Goal: Task Accomplishment & Management: Use online tool/utility

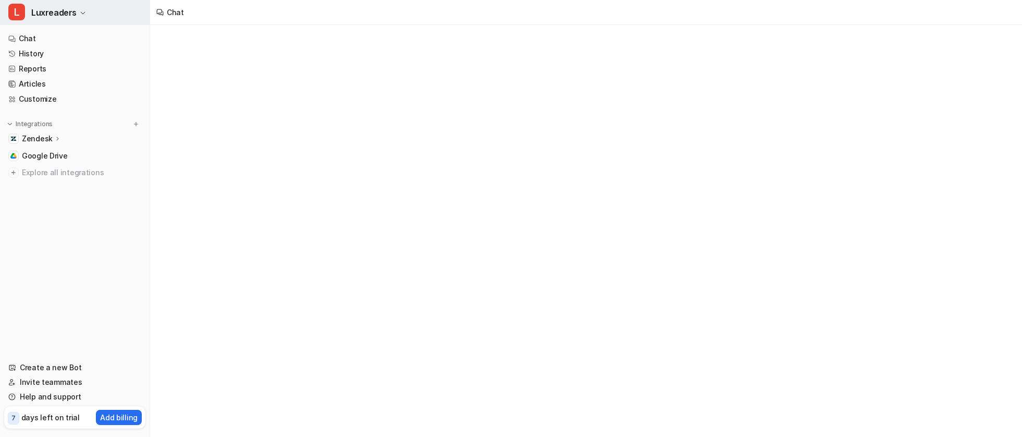
click at [65, 19] on span "Luxreaders" at bounding box center [53, 12] width 45 height 15
type textarea "**********"
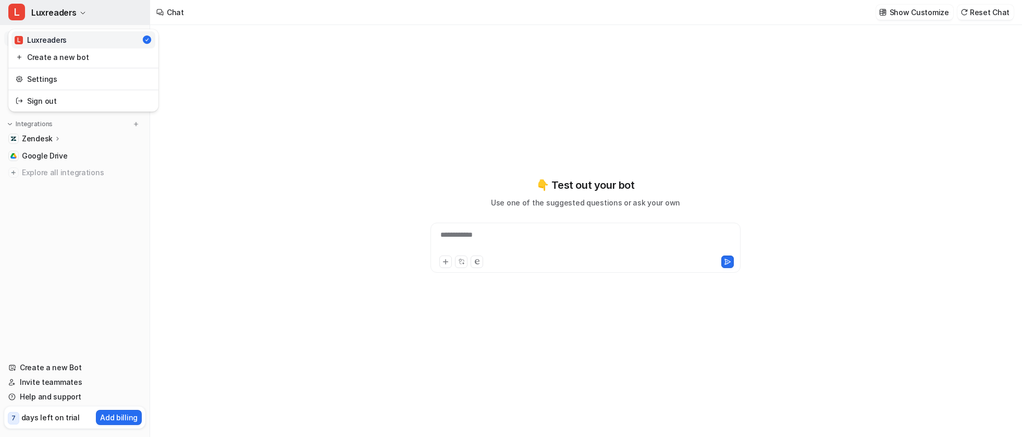
click at [75, 14] on span "Luxreaders" at bounding box center [53, 12] width 45 height 15
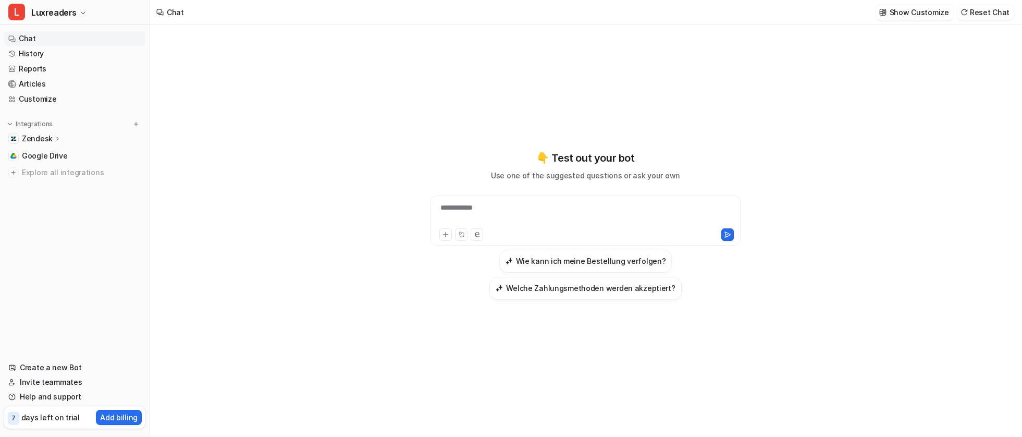
click at [399, 174] on div "**********" at bounding box center [585, 225] width 383 height 150
click at [59, 97] on link "Customize" at bounding box center [74, 99] width 141 height 15
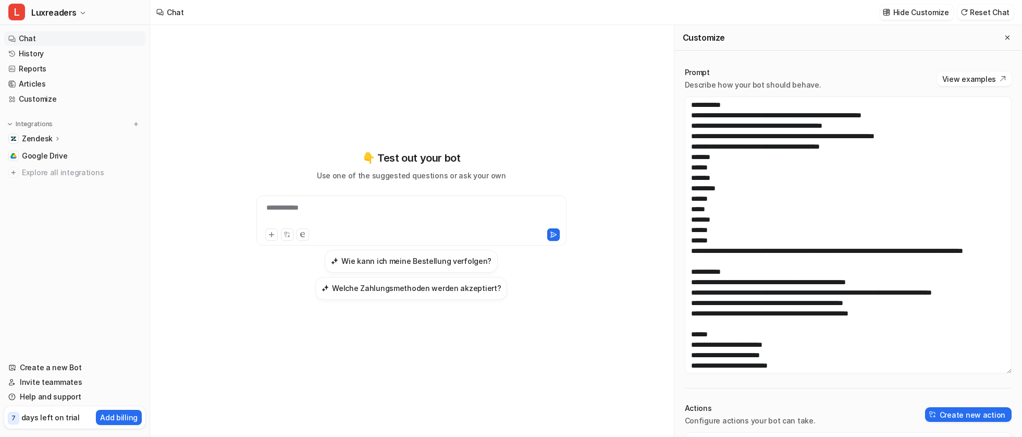
drag, startPoint x: 1001, startPoint y: 226, endPoint x: 965, endPoint y: 371, distance: 149.9
click at [965, 371] on textarea at bounding box center [848, 234] width 327 height 277
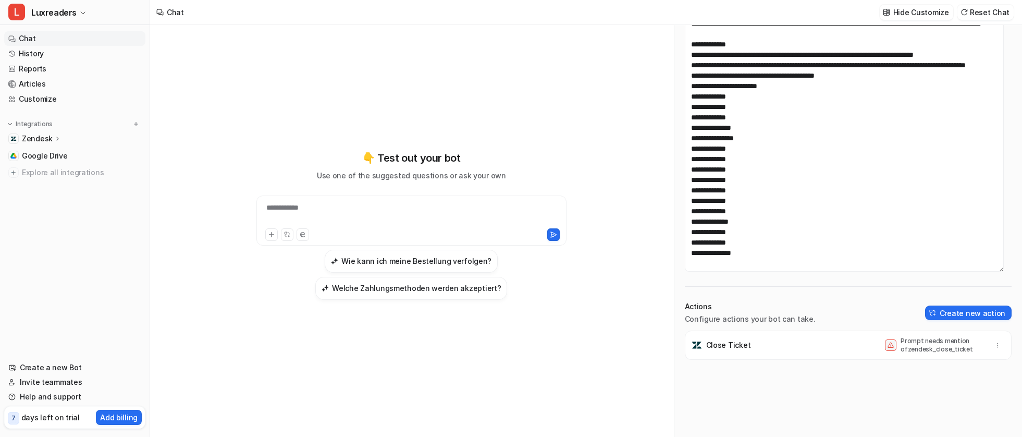
scroll to position [104, 0]
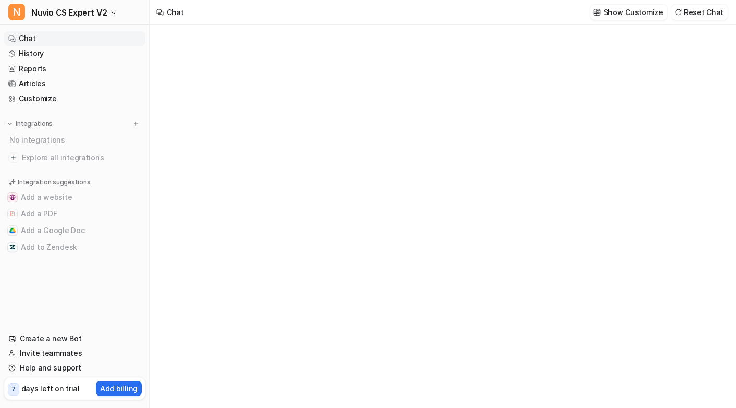
type textarea "**********"
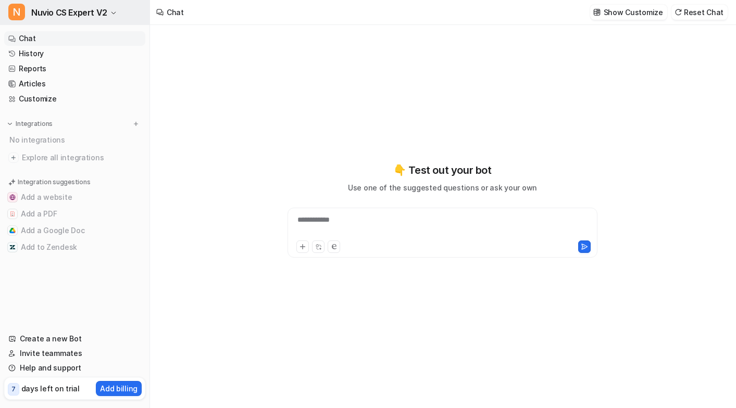
click at [108, 13] on button "N Nuvio CS Expert V2" at bounding box center [75, 12] width 150 height 25
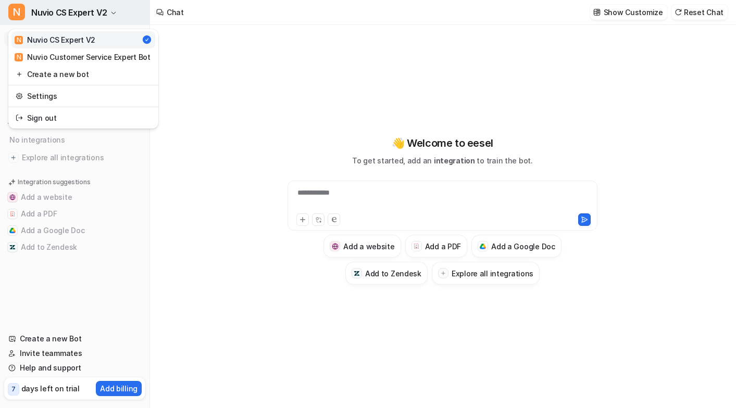
click at [108, 13] on button "N Nuvio CS Expert V2" at bounding box center [75, 12] width 150 height 25
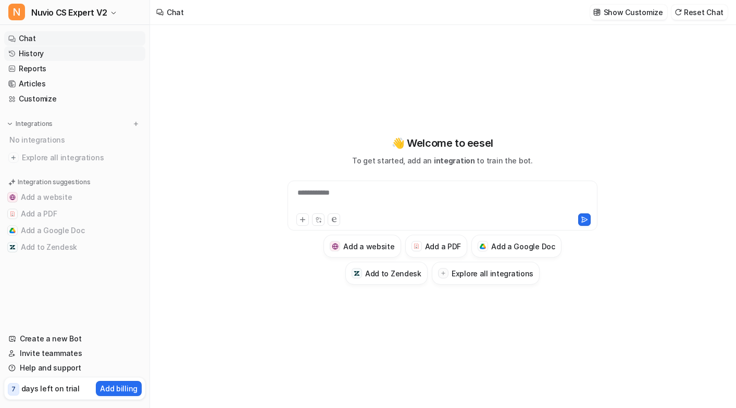
click at [51, 54] on link "History" at bounding box center [74, 53] width 141 height 15
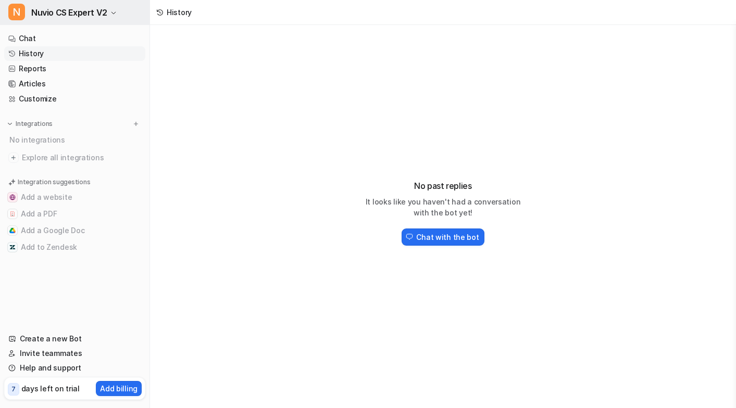
click at [86, 16] on span "Nuvio CS Expert V2" at bounding box center [69, 12] width 76 height 15
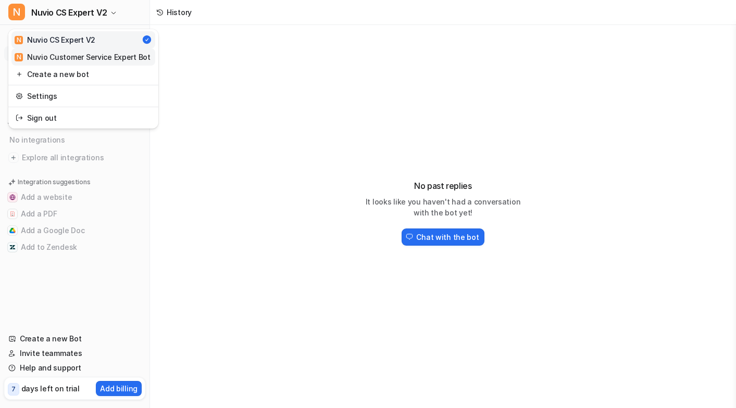
click at [71, 57] on div "N Nuvio Customer Service Expert Bot" at bounding box center [83, 57] width 136 height 11
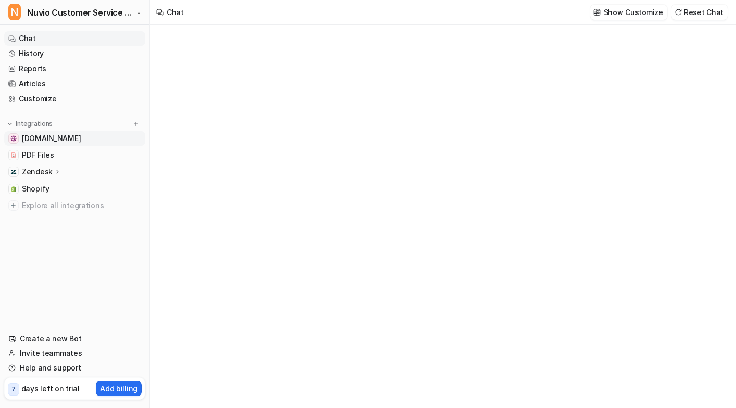
type textarea "**********"
click at [36, 172] on p "Zendesk" at bounding box center [37, 172] width 31 height 10
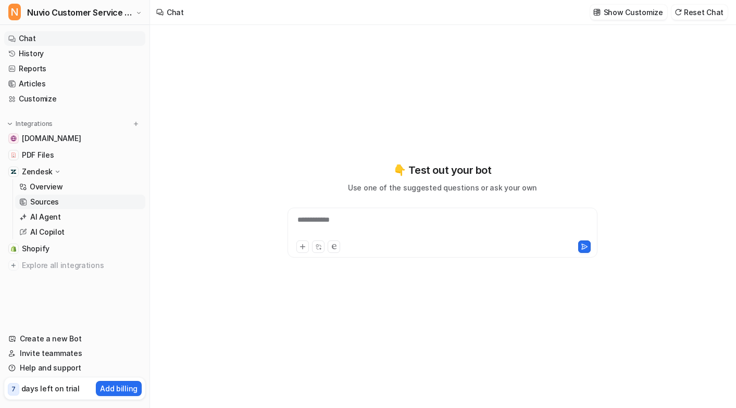
click at [38, 204] on p "Sources" at bounding box center [44, 202] width 29 height 10
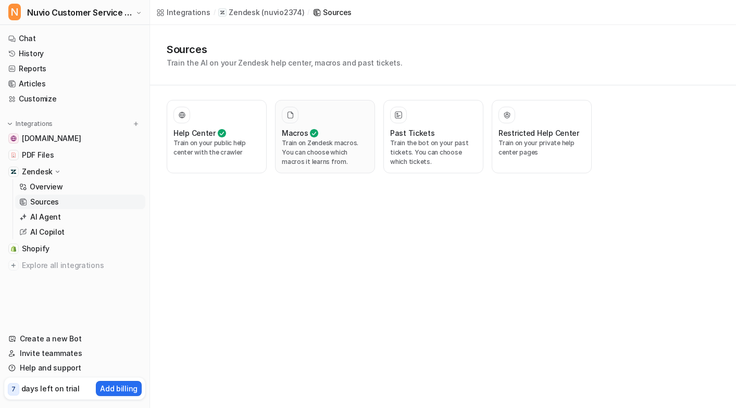
click at [320, 141] on p "Train on Zendesk macros. You can choose which macros it learns from." at bounding box center [325, 153] width 86 height 28
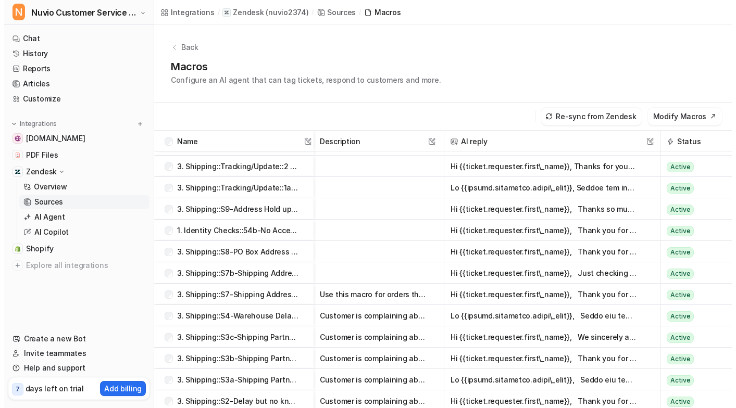
scroll to position [2656, 0]
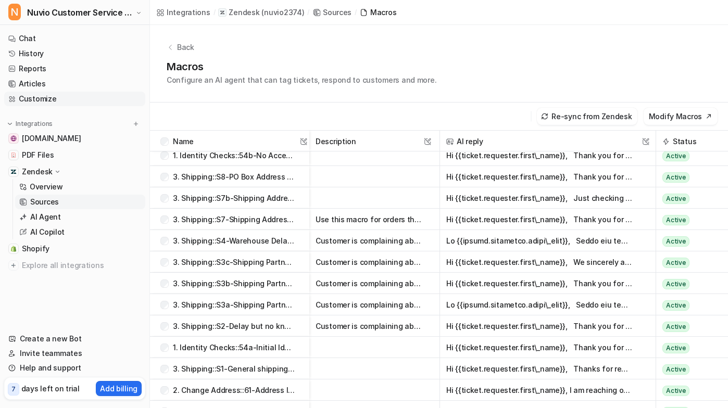
click at [64, 96] on link "Customize" at bounding box center [74, 99] width 141 height 15
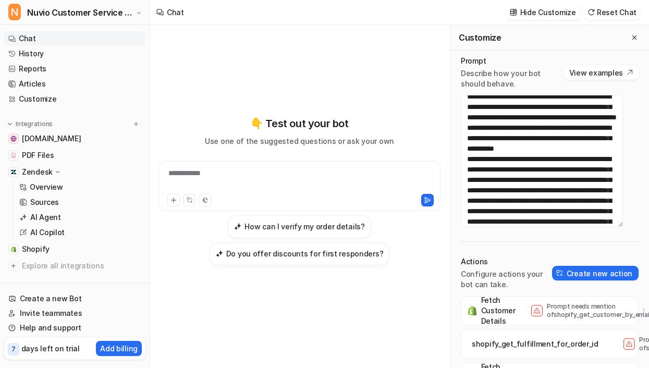
scroll to position [229, 0]
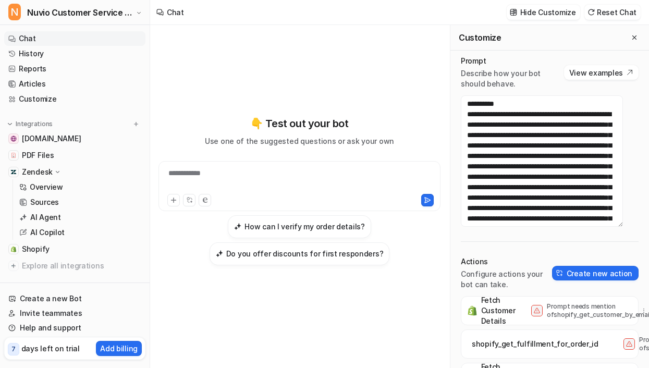
click at [288, 183] on div "**********" at bounding box center [299, 180] width 277 height 24
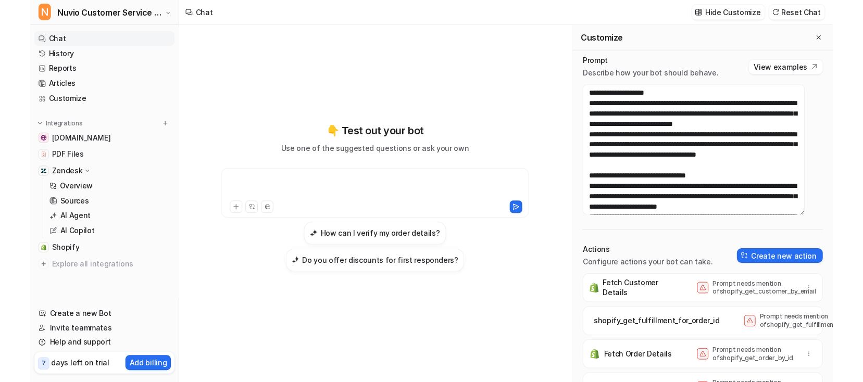
scroll to position [386, 0]
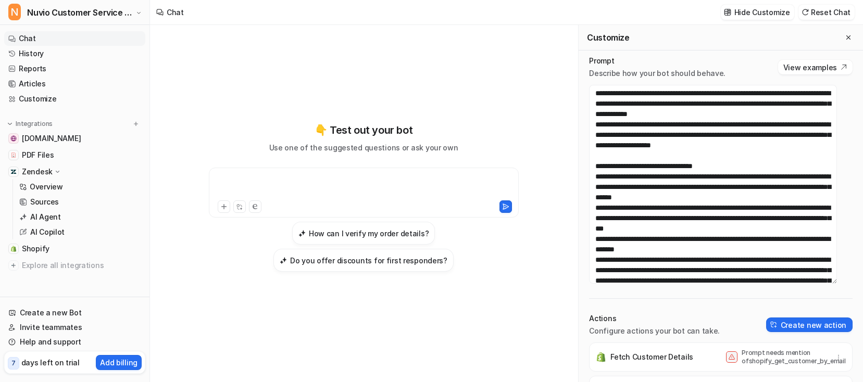
drag, startPoint x: 836, startPoint y: 214, endPoint x: 830, endPoint y: 323, distance: 109.1
click at [617, 284] on textarea at bounding box center [713, 184] width 248 height 199
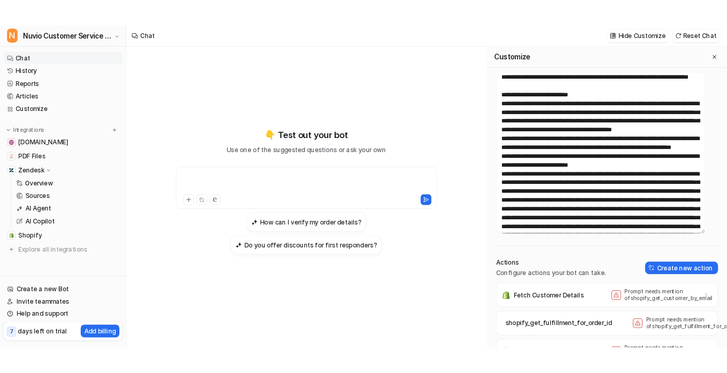
scroll to position [0, 0]
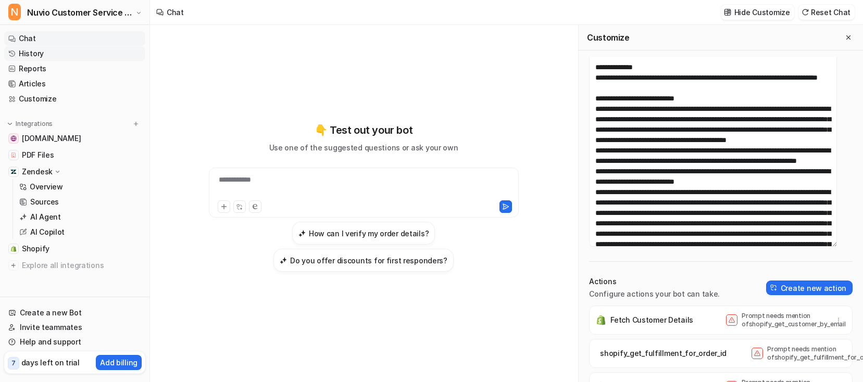
click at [48, 50] on link "History" at bounding box center [74, 53] width 141 height 15
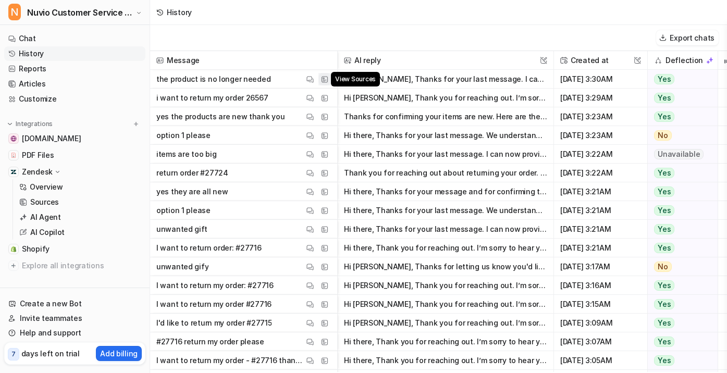
click at [321, 80] on img at bounding box center [324, 80] width 7 height 8
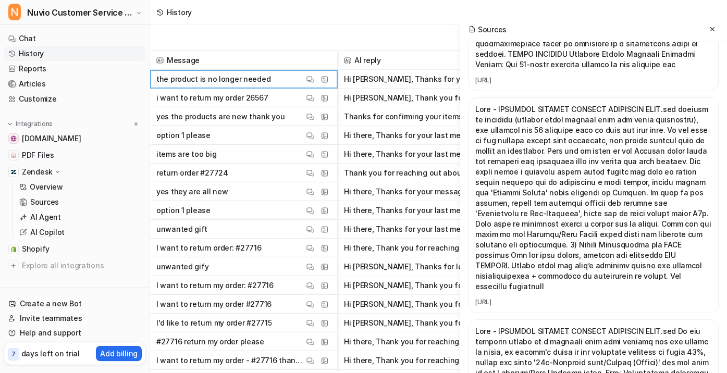
scroll to position [573, 0]
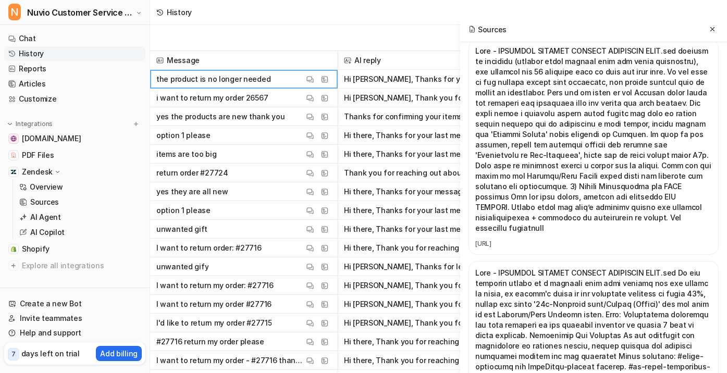
click at [546, 248] on link "https://dashboard.eesel.ai/s/ca07a2f8-e91a-4758-ad6a-a571c58c163e/66c699fb-f036…" at bounding box center [593, 244] width 237 height 8
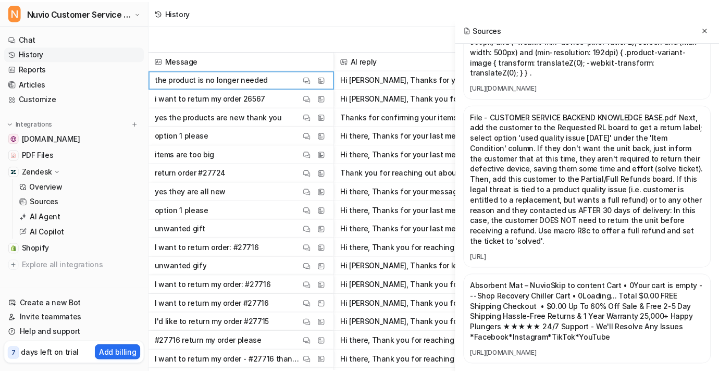
scroll to position [5669, 0]
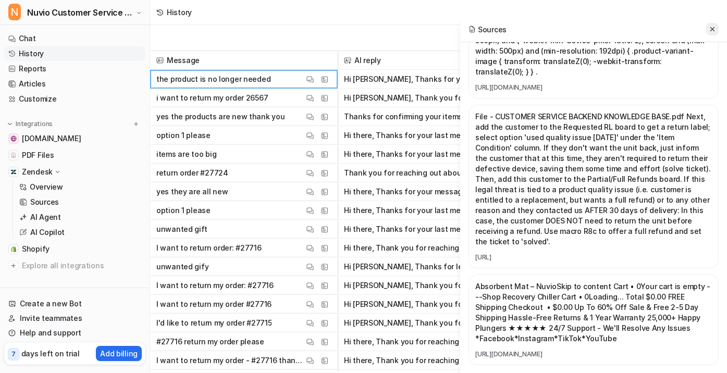
click at [617, 28] on icon at bounding box center [712, 29] width 7 height 7
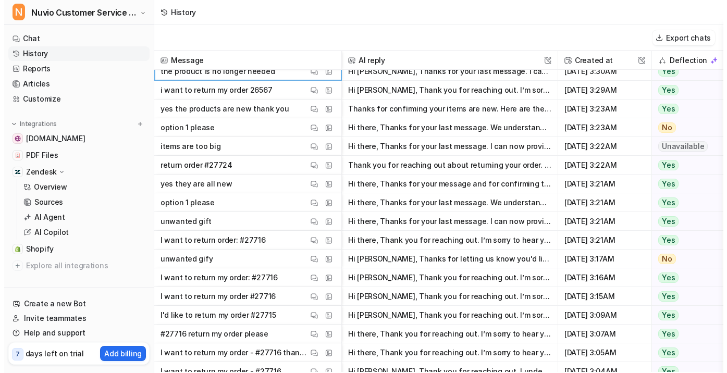
scroll to position [24, 0]
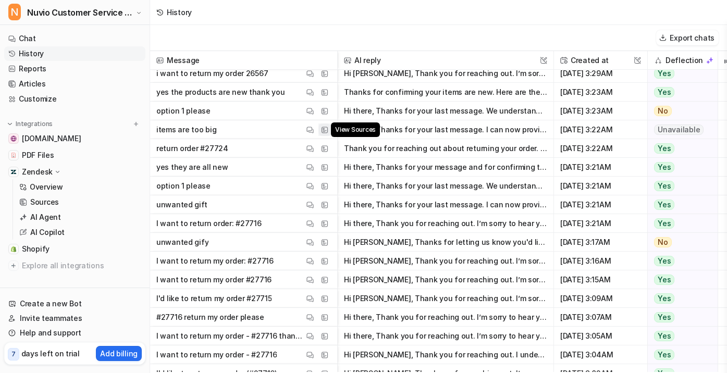
click at [329, 134] on button "View Sources" at bounding box center [324, 129] width 13 height 13
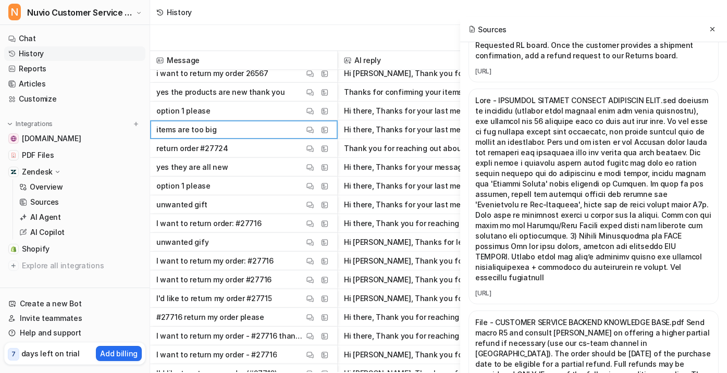
scroll to position [990, 0]
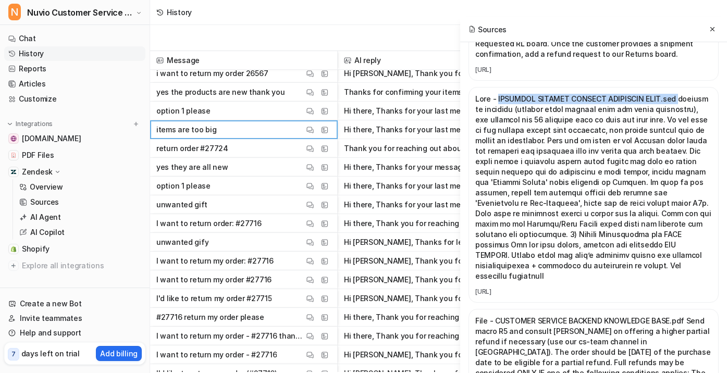
drag, startPoint x: 684, startPoint y: 106, endPoint x: 494, endPoint y: 114, distance: 190.3
click at [494, 114] on p at bounding box center [593, 188] width 237 height 188
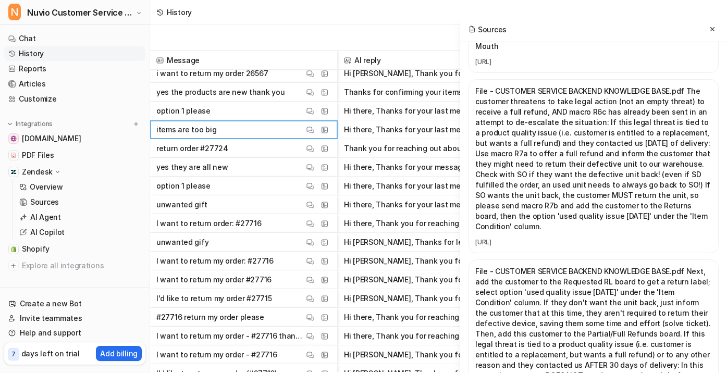
scroll to position [2918, 0]
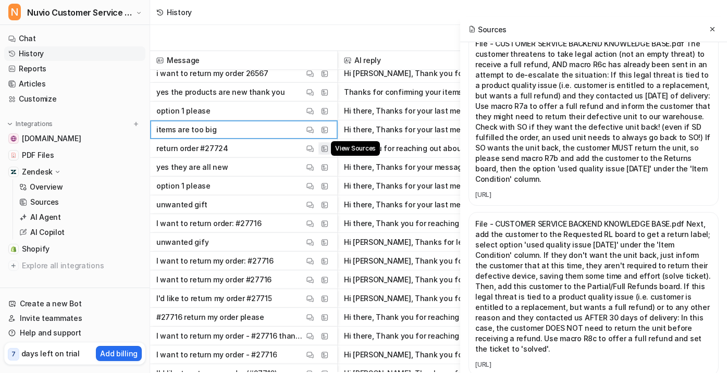
click at [328, 146] on img at bounding box center [324, 149] width 7 height 8
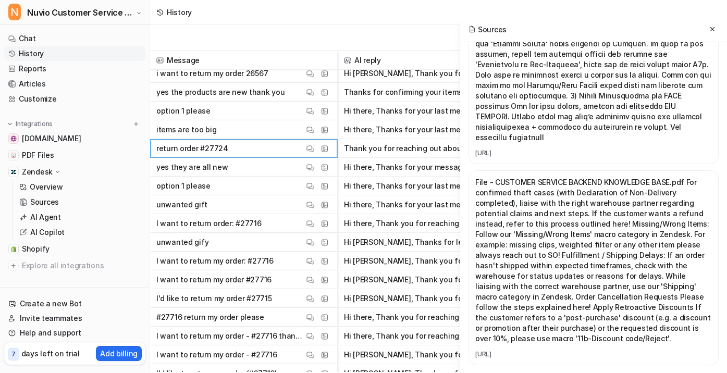
scroll to position [3574, 0]
click at [617, 23] on button at bounding box center [712, 29] width 13 height 13
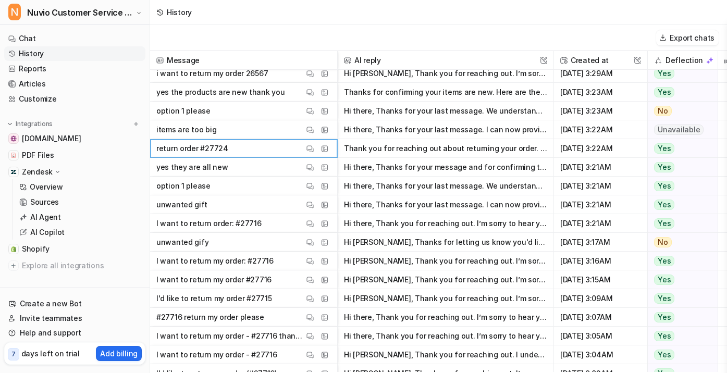
click at [322, 209] on button "View Sources" at bounding box center [324, 205] width 13 height 13
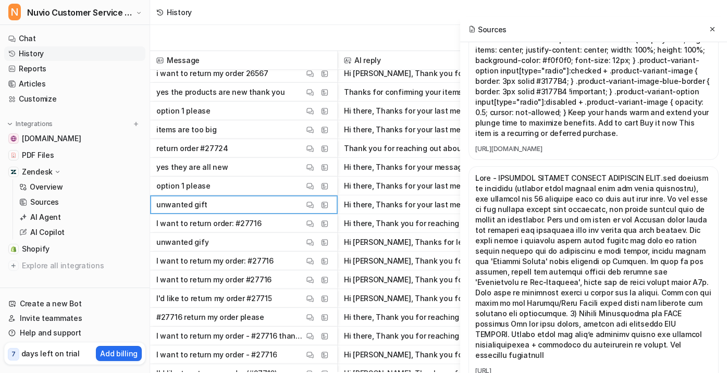
scroll to position [5367, 0]
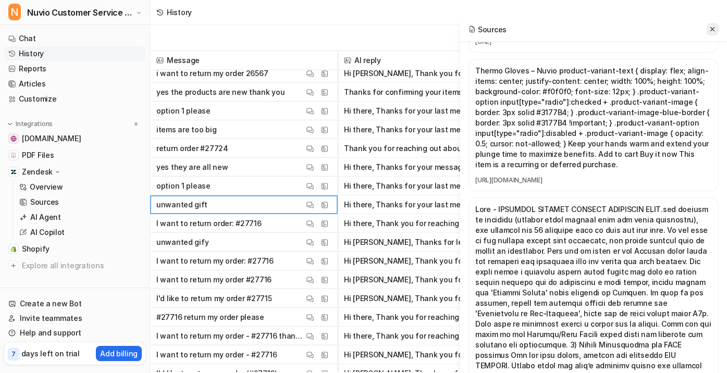
click at [617, 33] on button at bounding box center [712, 29] width 13 height 13
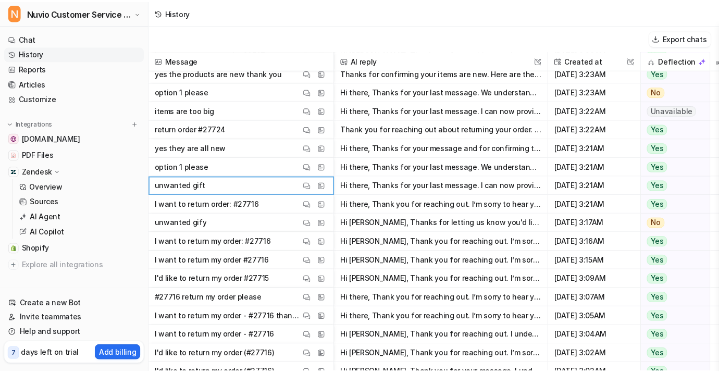
scroll to position [77, 0]
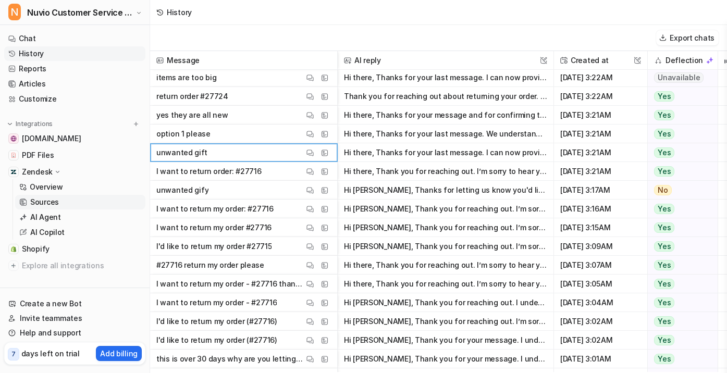
click at [76, 203] on link "Sources" at bounding box center [80, 202] width 130 height 15
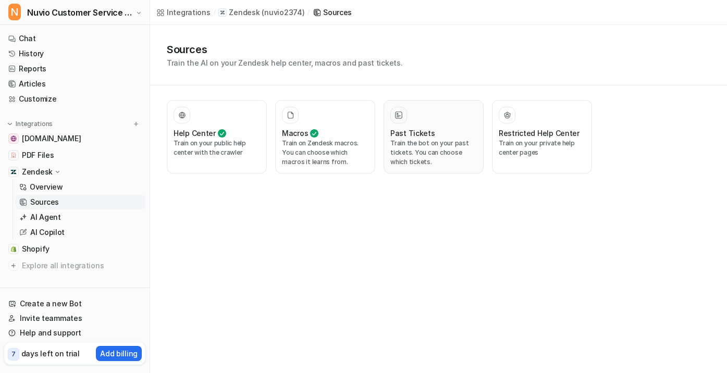
click at [416, 147] on p "Train the bot on your past tickets. You can choose which tickets." at bounding box center [433, 153] width 86 height 28
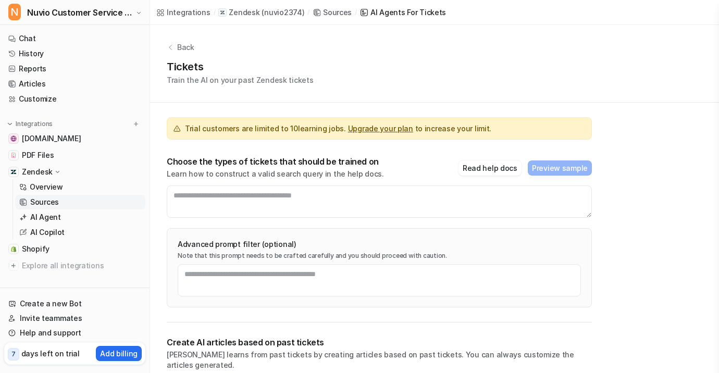
click at [61, 170] on div "Zendesk" at bounding box center [74, 172] width 141 height 15
click at [72, 151] on link "PDF Files" at bounding box center [74, 155] width 141 height 15
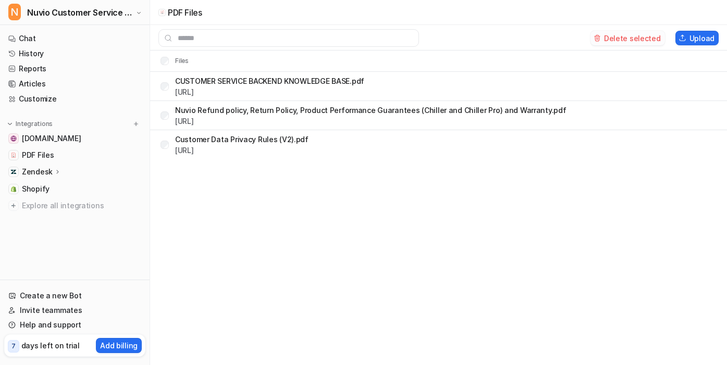
click at [617, 36] on button "Delete selected" at bounding box center [627, 38] width 75 height 15
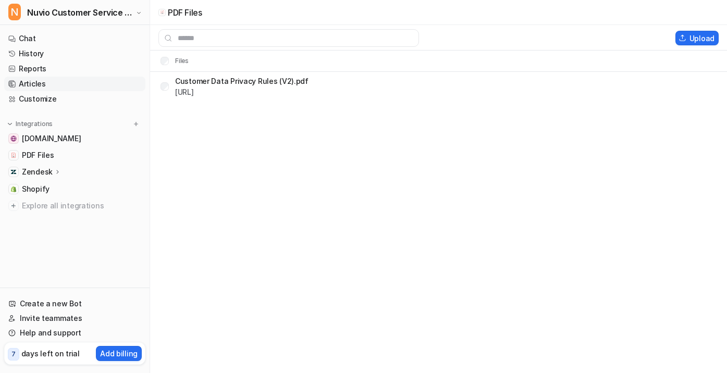
click at [46, 88] on link "Articles" at bounding box center [74, 84] width 141 height 15
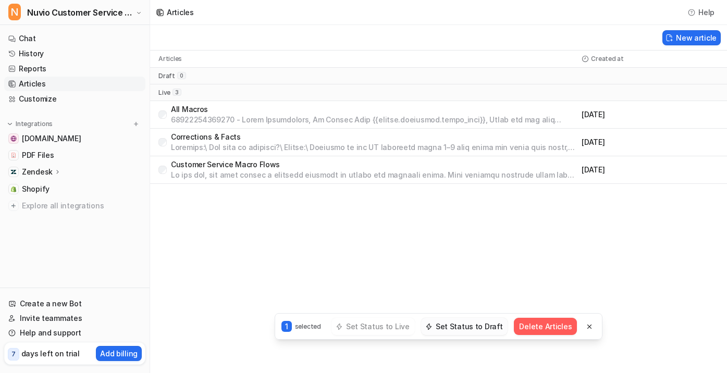
click at [473, 328] on button "Set Status to Draft" at bounding box center [464, 326] width 87 height 17
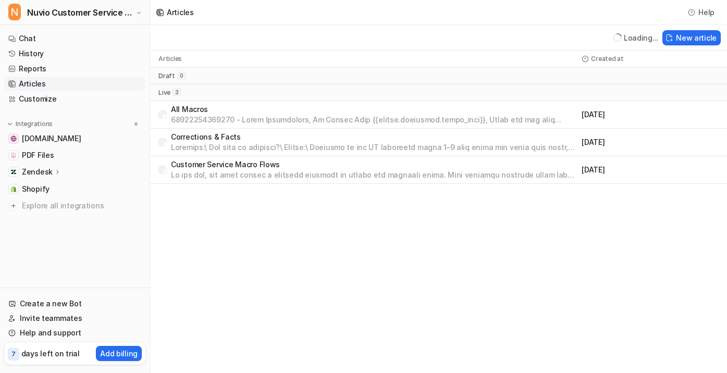
click at [300, 249] on div "Articles Help Loading... New article Articles Created at draft 0 live 3 All Mac…" at bounding box center [363, 186] width 727 height 373
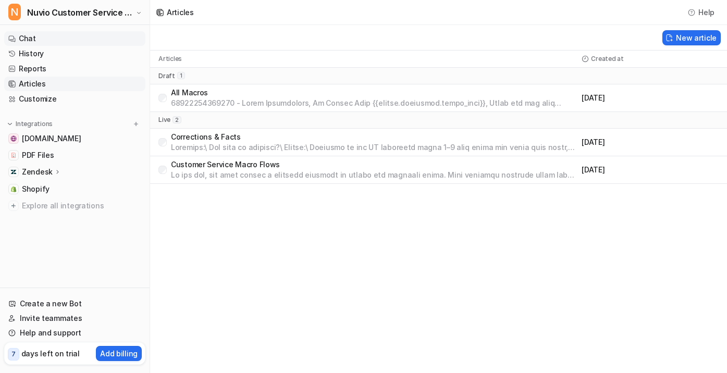
click at [53, 44] on link "Chat" at bounding box center [74, 38] width 141 height 15
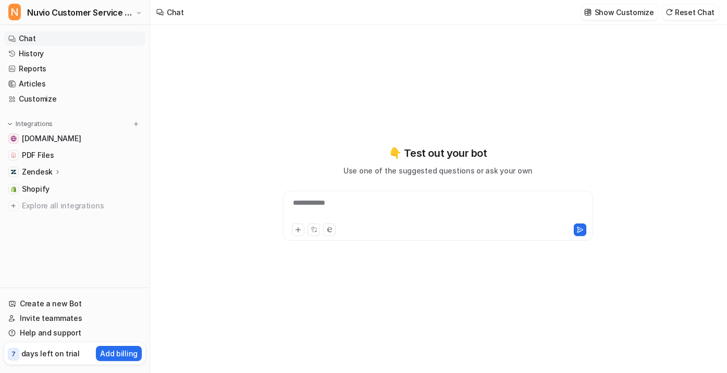
click at [383, 208] on div "**********" at bounding box center [438, 209] width 305 height 24
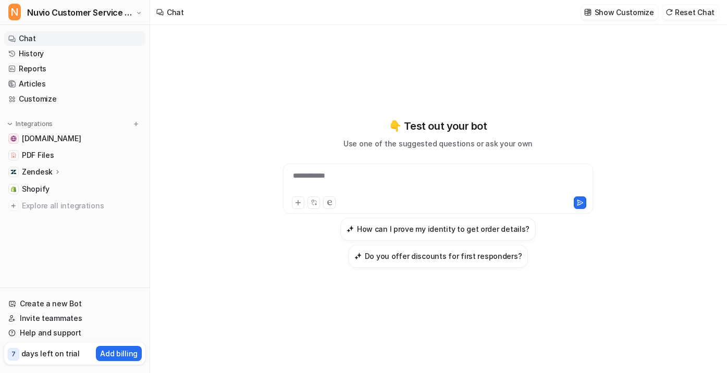
click at [365, 332] on div "**********" at bounding box center [437, 199] width 383 height 348
click at [59, 99] on link "Customize" at bounding box center [74, 99] width 141 height 15
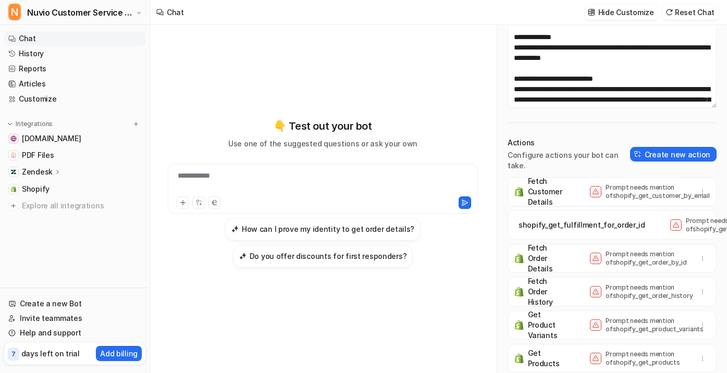
scroll to position [39, 0]
drag, startPoint x: 591, startPoint y: 180, endPoint x: 682, endPoint y: 189, distance: 91.1
click at [617, 189] on div "Prompt needs mention of shopify_get_customer_by_email" at bounding box center [650, 191] width 120 height 17
click at [617, 190] on p "Prompt needs mention of shopify_get_customer_by_email" at bounding box center [646, 191] width 83 height 17
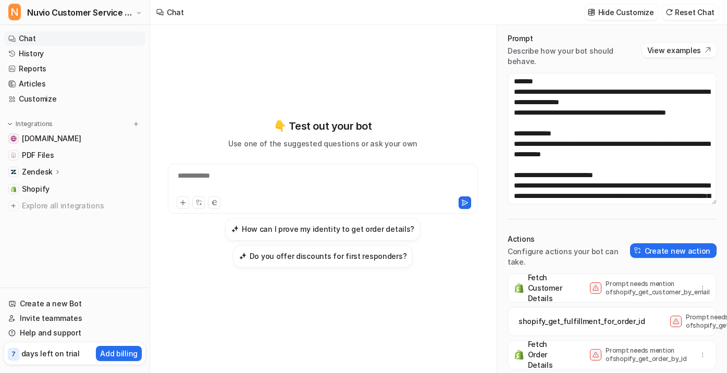
scroll to position [0, 0]
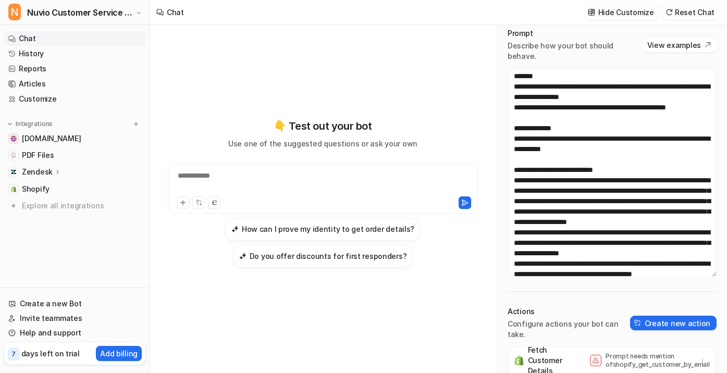
drag, startPoint x: 699, startPoint y: 198, endPoint x: 690, endPoint y: 314, distance: 116.6
click at [617, 277] on textarea at bounding box center [611, 172] width 209 height 209
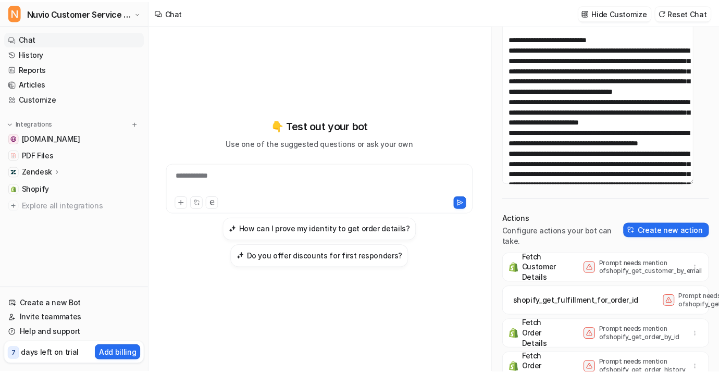
scroll to position [155, 0]
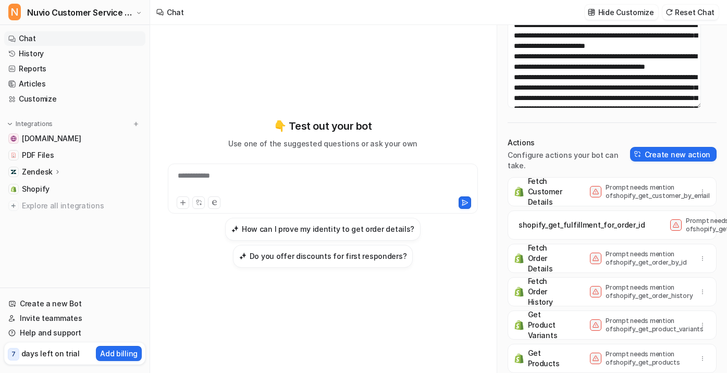
click at [283, 325] on div "**********" at bounding box center [322, 199] width 329 height 348
click at [44, 49] on link "History" at bounding box center [74, 53] width 141 height 15
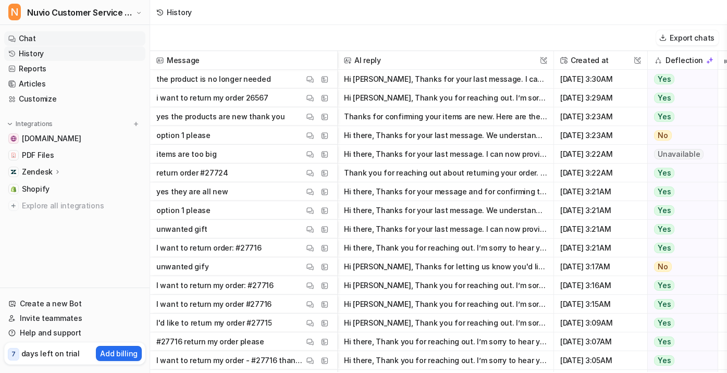
click at [67, 42] on link "Chat" at bounding box center [74, 38] width 141 height 15
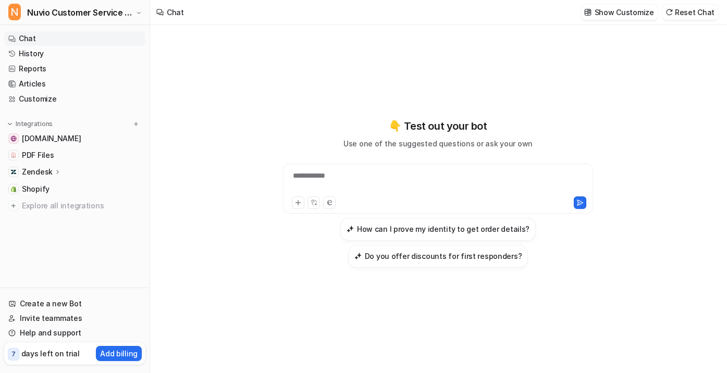
click at [414, 329] on div "**********" at bounding box center [437, 199] width 383 height 348
click at [617, 14] on p "Show Customize" at bounding box center [623, 12] width 59 height 11
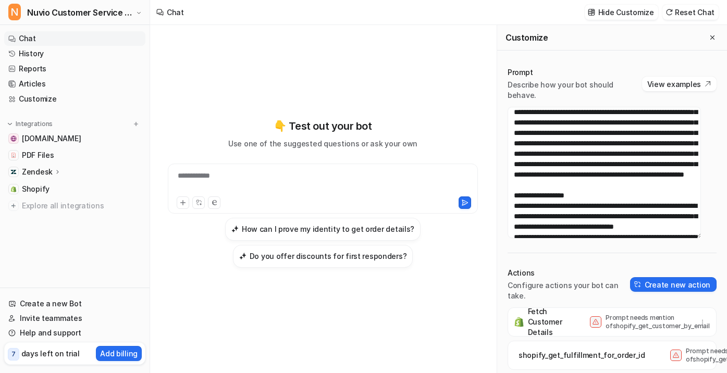
scroll to position [261, 0]
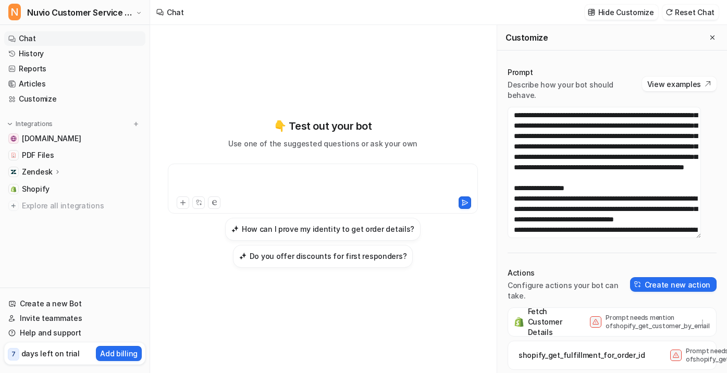
click at [246, 182] on div at bounding box center [322, 182] width 305 height 24
click at [334, 337] on div "👇 Test out your bot Use one of the suggested questions or ask your own How can …" at bounding box center [322, 199] width 329 height 348
click at [250, 176] on div "**********" at bounding box center [322, 182] width 305 height 24
paste div
click at [315, 192] on div "**********" at bounding box center [322, 182] width 305 height 24
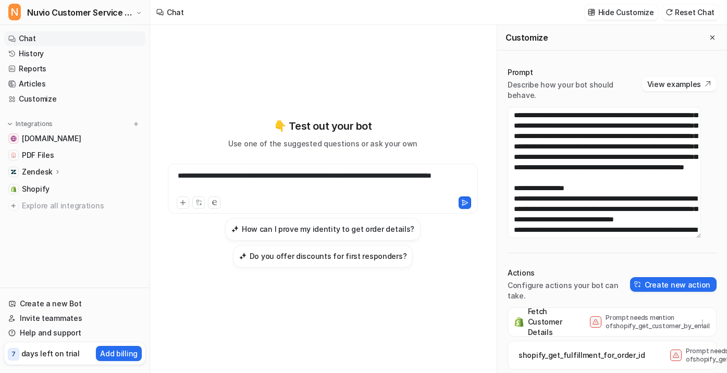
click at [469, 254] on div "**********" at bounding box center [323, 216] width 310 height 104
click at [465, 204] on icon at bounding box center [464, 202] width 7 height 7
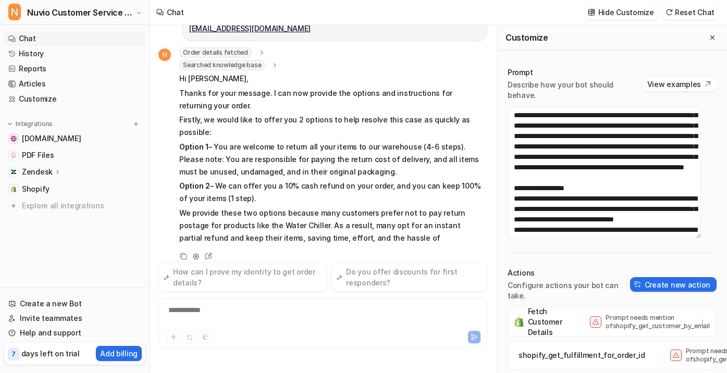
scroll to position [49, 0]
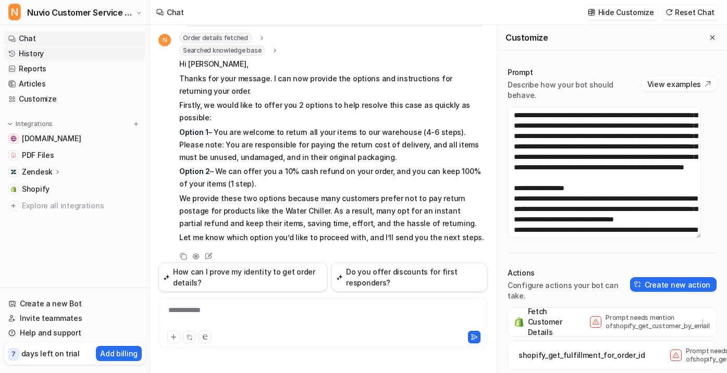
click at [53, 58] on link "History" at bounding box center [74, 53] width 141 height 15
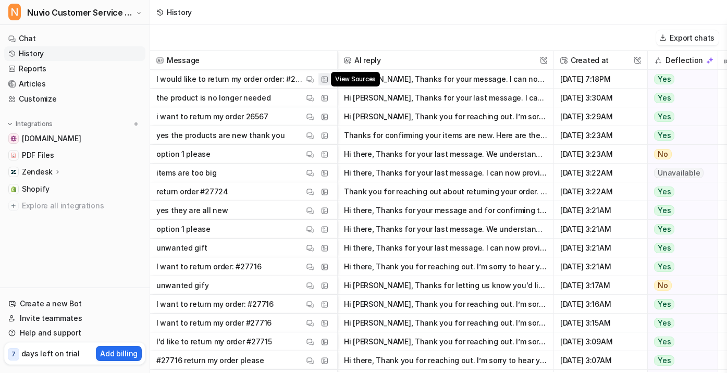
click at [322, 82] on img at bounding box center [324, 80] width 7 height 8
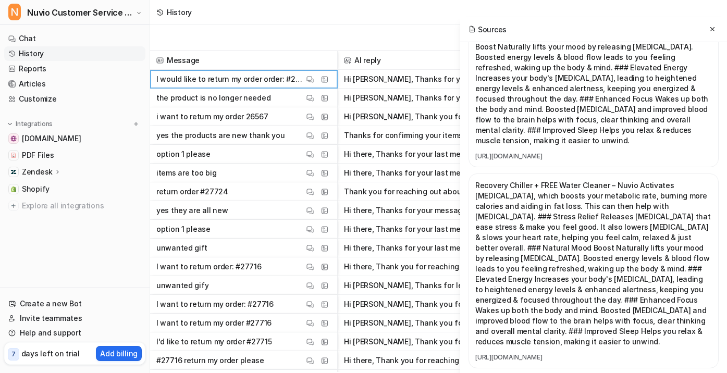
scroll to position [2918, 0]
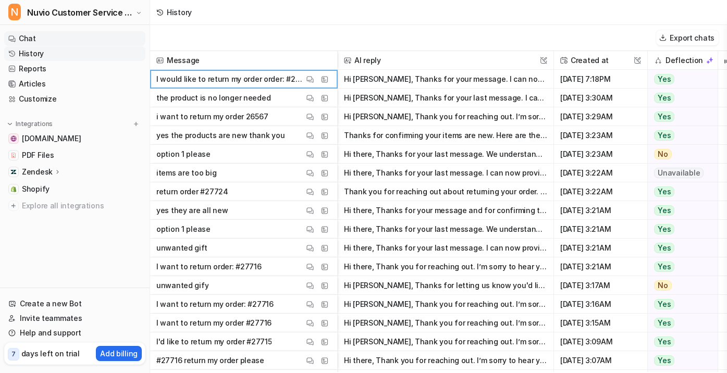
click at [70, 40] on link "Chat" at bounding box center [74, 38] width 141 height 15
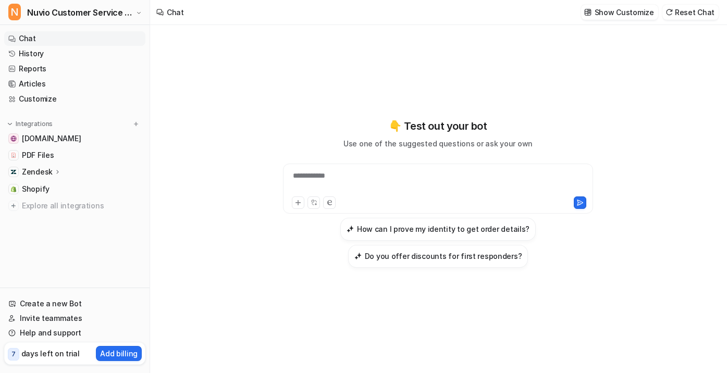
type textarea "**********"
click at [225, 165] on div "**********" at bounding box center [438, 199] width 576 height 348
click at [352, 181] on div at bounding box center [438, 182] width 305 height 24
paste div
click at [582, 203] on icon at bounding box center [580, 202] width 6 height 5
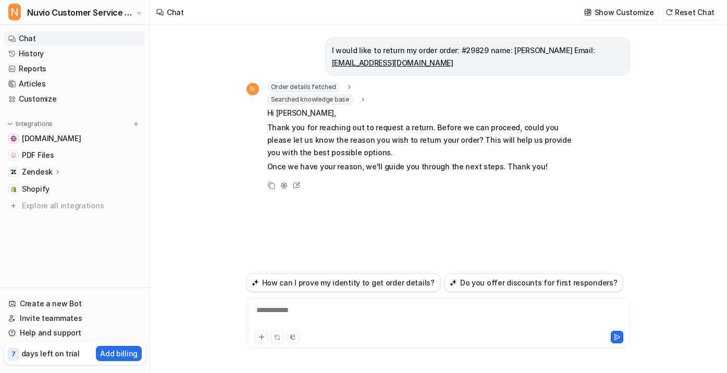
click at [347, 104] on span "Searched knowledge base" at bounding box center [309, 99] width 85 height 10
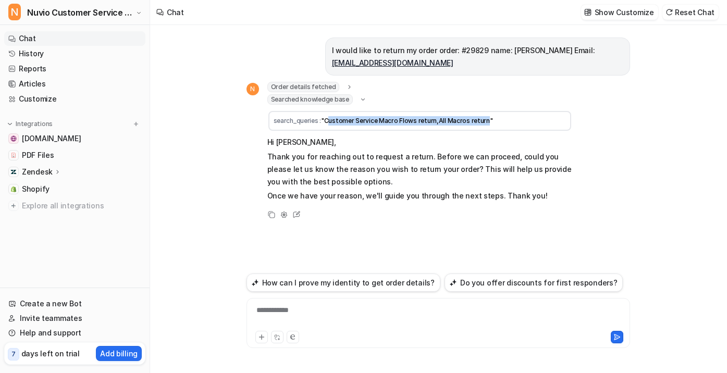
drag, startPoint x: 484, startPoint y: 123, endPoint x: 328, endPoint y: 126, distance: 155.3
click at [328, 126] on td "search_queries : "Customer Service Macro Flows return,All Macros return"" at bounding box center [419, 121] width 303 height 20
click at [356, 120] on span ""Customer Service Macro Flows return,All Macros return"" at bounding box center [407, 121] width 172 height 8
click at [702, 14] on button "Reset Chat" at bounding box center [690, 12] width 56 height 15
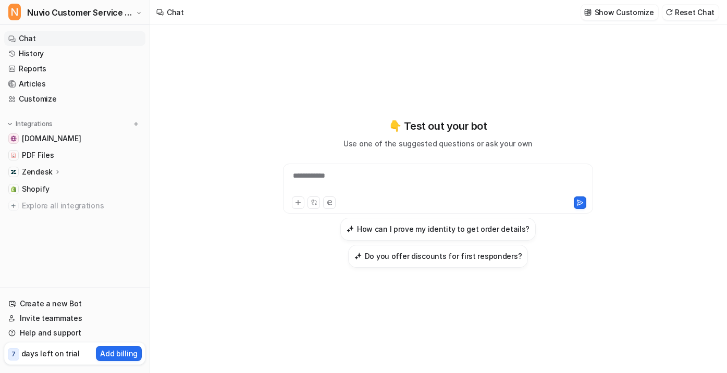
click at [377, 184] on div "**********" at bounding box center [438, 182] width 305 height 24
paste div
click at [584, 203] on button at bounding box center [580, 202] width 13 height 13
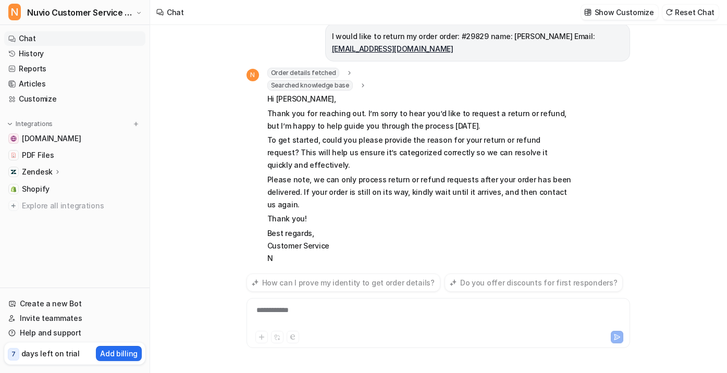
scroll to position [27, 0]
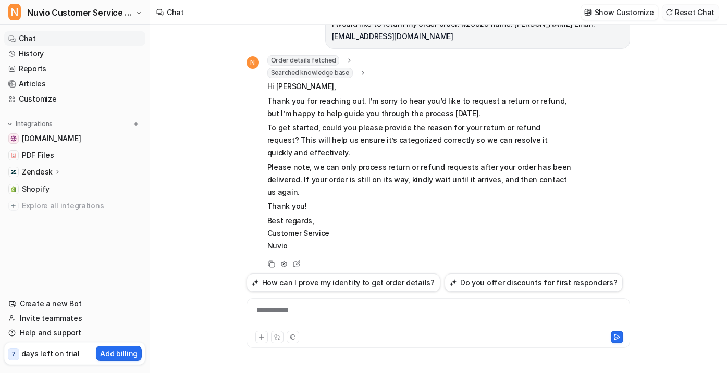
click at [679, 13] on button "Reset Chat" at bounding box center [690, 12] width 56 height 15
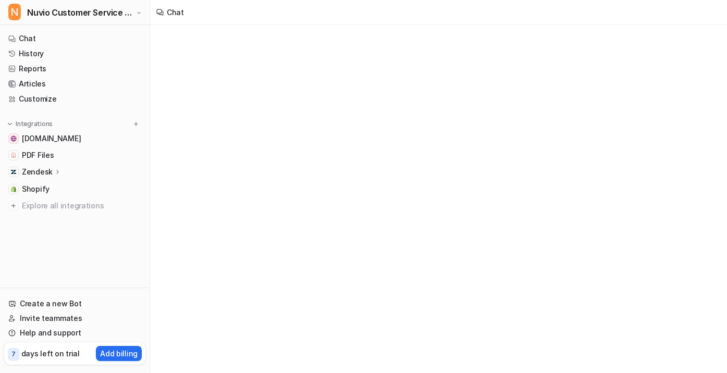
click at [344, 311] on div "Chat" at bounding box center [363, 186] width 727 height 373
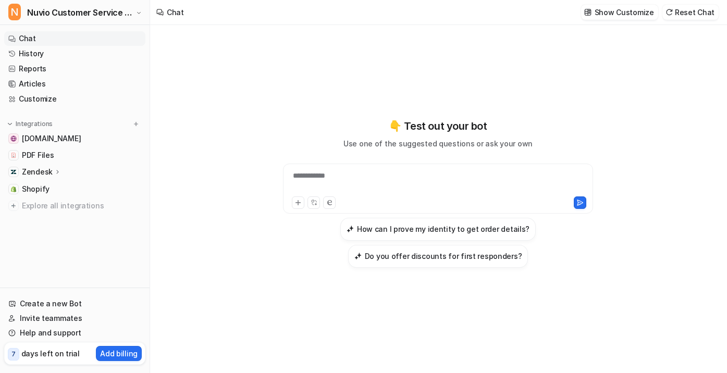
click at [362, 190] on div "**********" at bounding box center [438, 182] width 305 height 24
paste div
click at [578, 202] on icon at bounding box center [580, 202] width 6 height 5
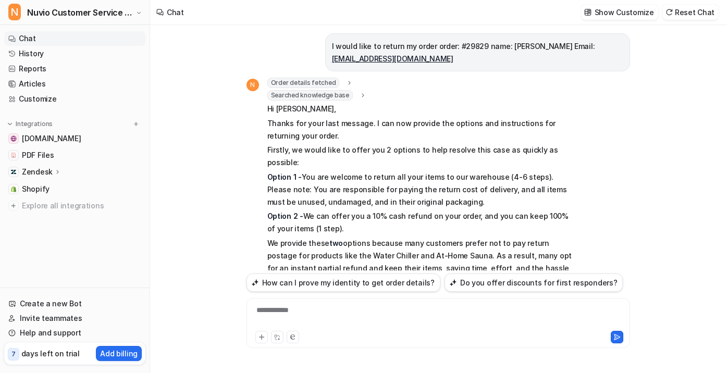
scroll to position [2, 0]
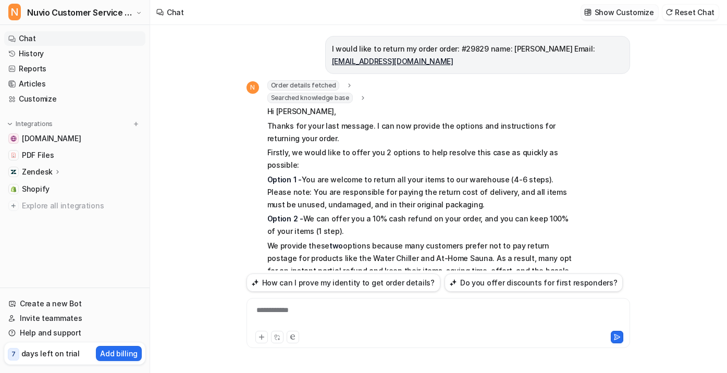
click at [634, 8] on p "Show Customize" at bounding box center [623, 12] width 59 height 11
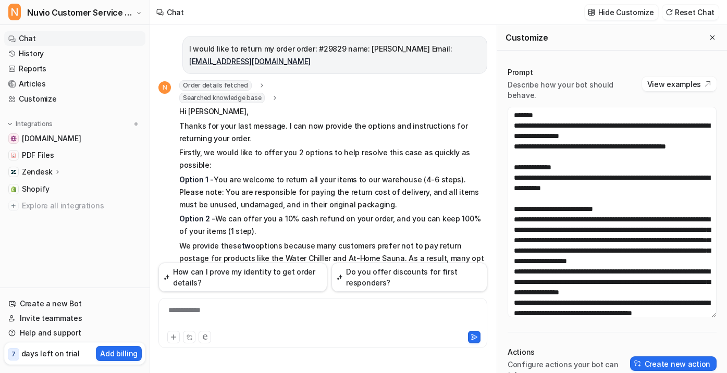
drag, startPoint x: 695, startPoint y: 237, endPoint x: 701, endPoint y: 316, distance: 79.4
click at [701, 316] on div "Prompt Describe how your bot should behave. View examples Actions Configure act…" at bounding box center [612, 270] width 230 height 427
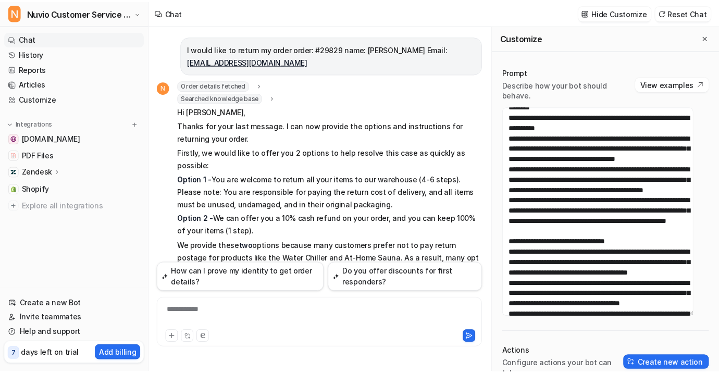
scroll to position [417, 0]
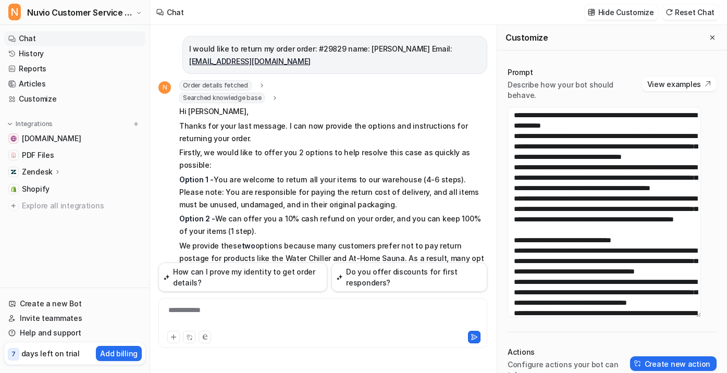
click at [62, 172] on div "Zendesk" at bounding box center [74, 172] width 141 height 15
click at [57, 203] on p "Sources" at bounding box center [44, 202] width 29 height 10
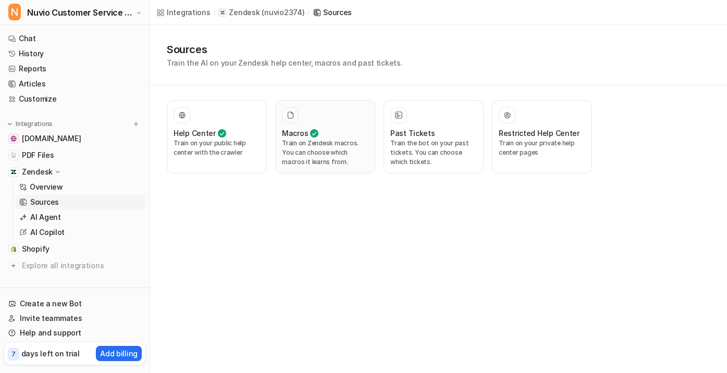
click at [306, 157] on p "Train on Zendesk macros. You can choose which macros it learns from." at bounding box center [325, 153] width 86 height 28
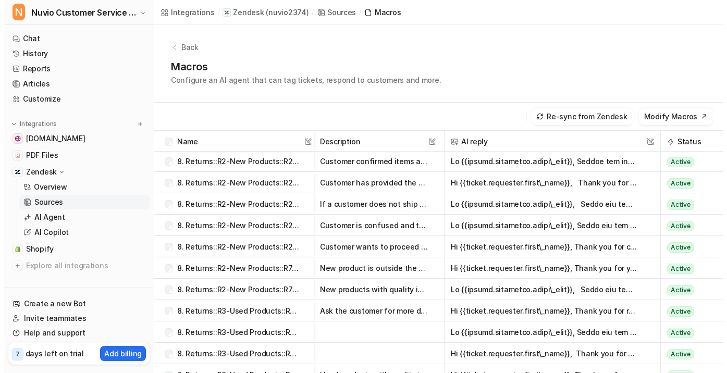
scroll to position [1407, 0]
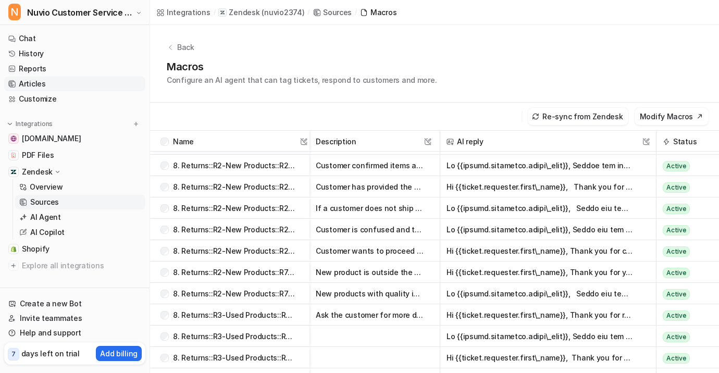
click at [39, 82] on link "Articles" at bounding box center [74, 84] width 141 height 15
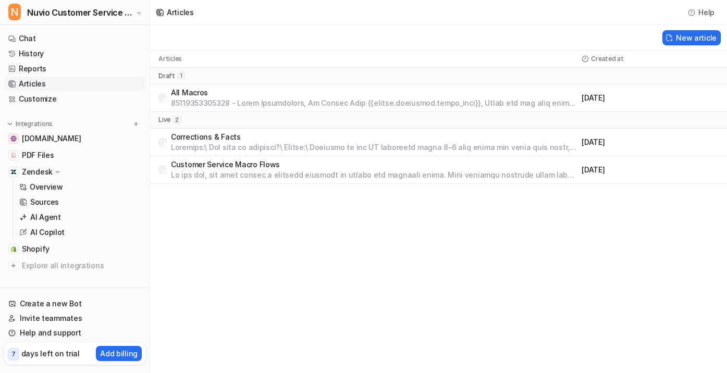
click at [303, 96] on p "All Macros" at bounding box center [374, 93] width 406 height 10
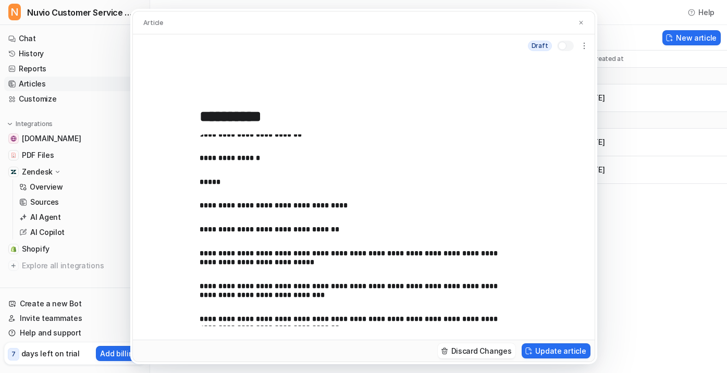
scroll to position [521, 0]
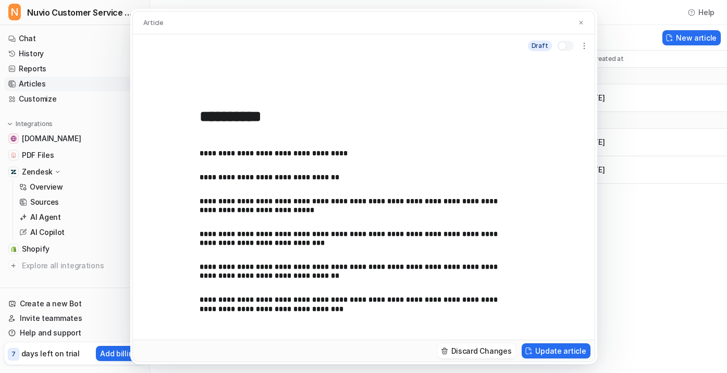
click at [652, 138] on div "**********" at bounding box center [363, 186] width 727 height 373
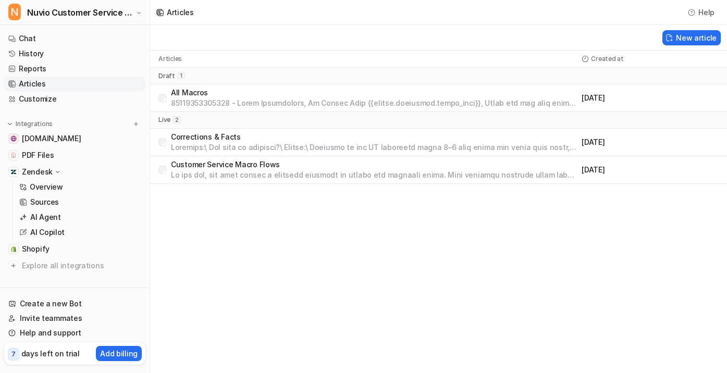
click at [239, 177] on p at bounding box center [374, 175] width 406 height 10
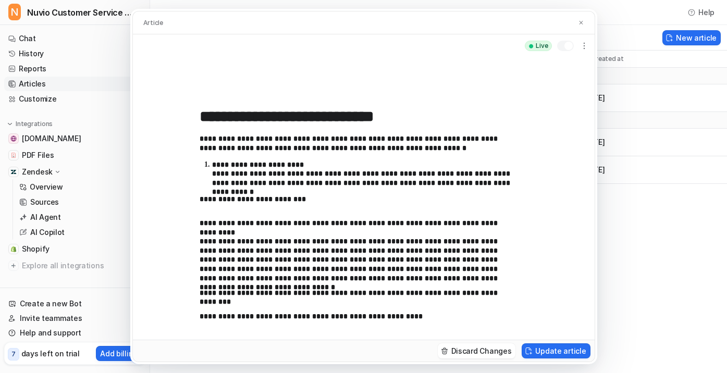
scroll to position [52, 0]
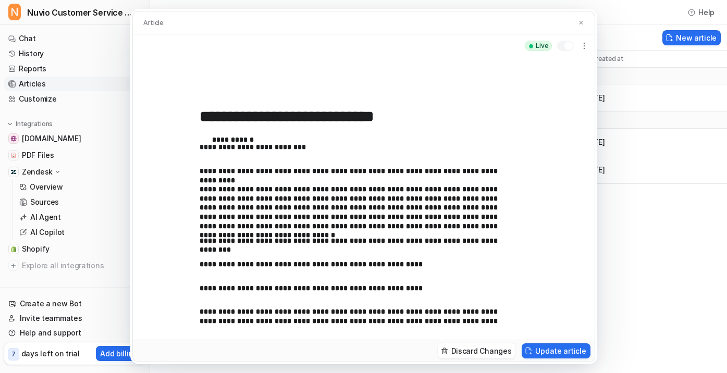
click at [631, 236] on div "**********" at bounding box center [363, 186] width 727 height 373
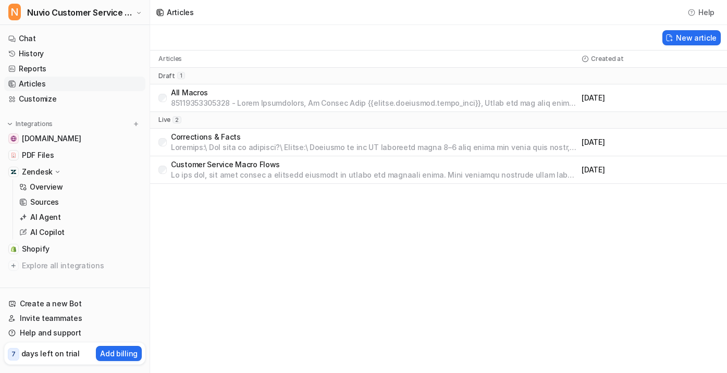
click at [262, 147] on p at bounding box center [374, 147] width 406 height 10
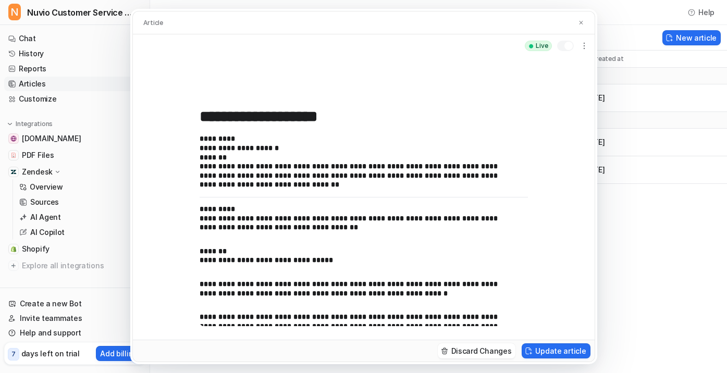
click at [564, 47] on div at bounding box center [568, 46] width 8 height 8
click at [646, 252] on div "**********" at bounding box center [363, 186] width 727 height 373
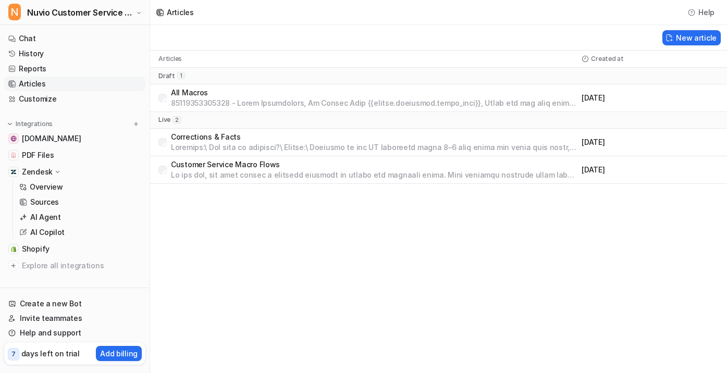
click at [308, 170] on p at bounding box center [374, 175] width 406 height 10
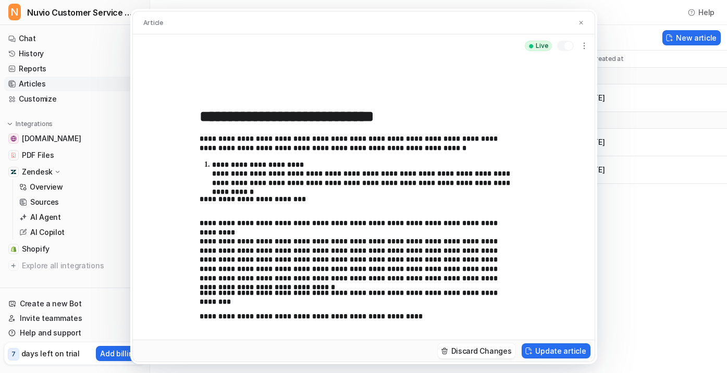
drag, startPoint x: 563, startPoint y: 51, endPoint x: 563, endPoint y: 56, distance: 5.2
click at [564, 53] on div "Live" at bounding box center [557, 46] width 65 height 17
click at [560, 49] on div at bounding box center [565, 46] width 17 height 10
click at [650, 268] on div "**********" at bounding box center [363, 186] width 727 height 373
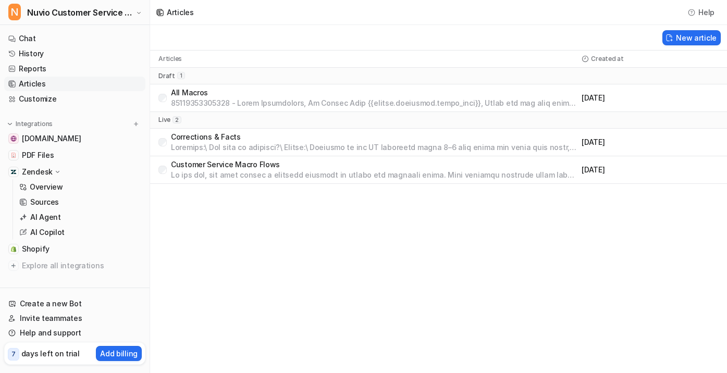
click at [350, 220] on div "Articles Help New article Articles Created at draft 1 All Macros August 15, 202…" at bounding box center [363, 186] width 727 height 373
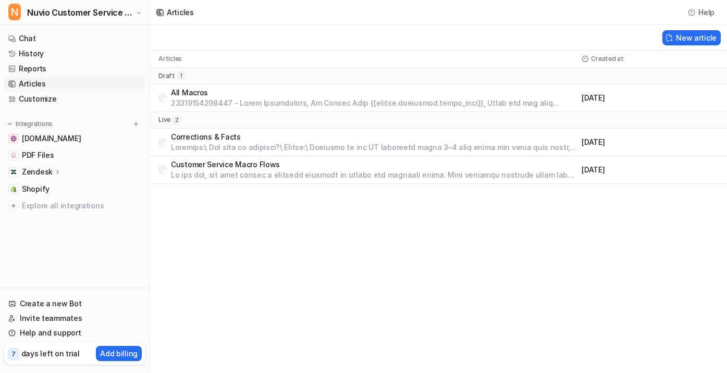
click at [311, 144] on p at bounding box center [374, 147] width 406 height 10
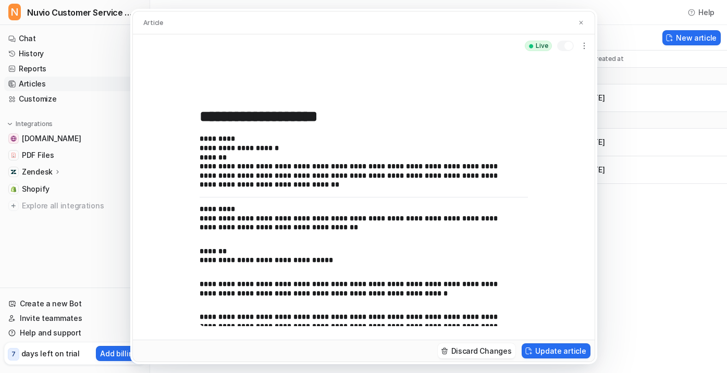
click at [568, 50] on div at bounding box center [568, 46] width 8 height 8
click at [665, 277] on div "**********" at bounding box center [363, 186] width 727 height 373
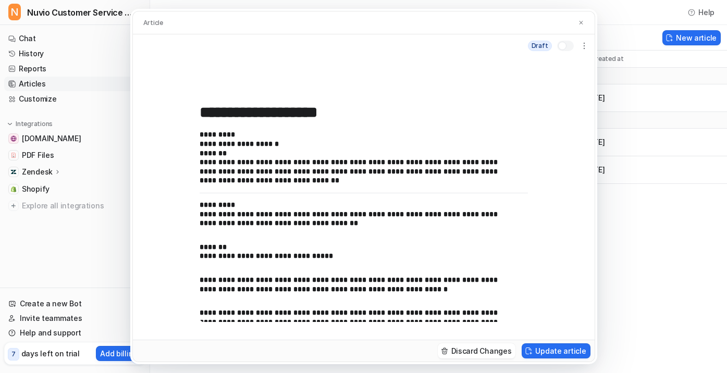
scroll to position [7, 0]
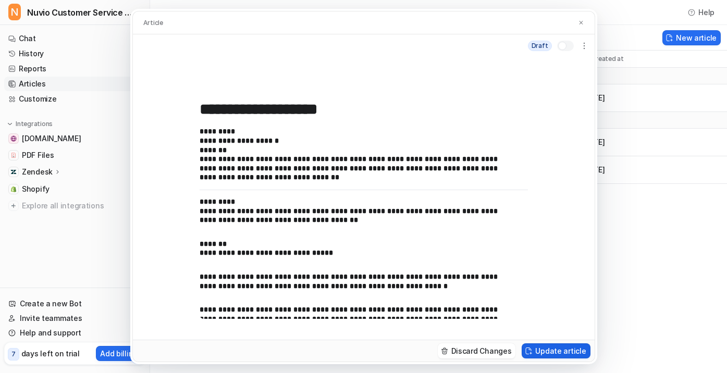
click at [553, 351] on button "Update article" at bounding box center [556, 350] width 68 height 15
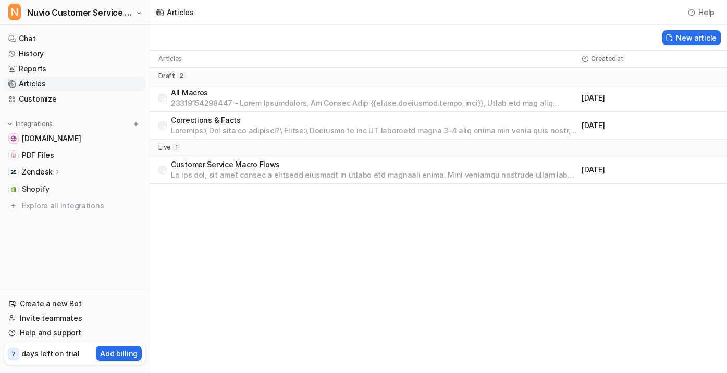
click at [453, 170] on p at bounding box center [374, 175] width 406 height 10
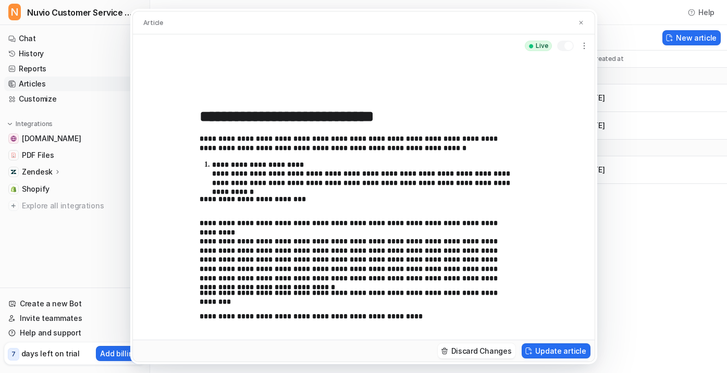
click at [563, 45] on div at bounding box center [565, 46] width 17 height 10
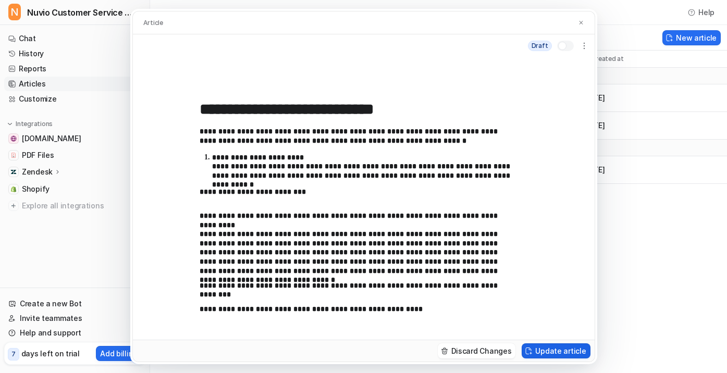
click at [543, 351] on button "Update article" at bounding box center [556, 350] width 68 height 15
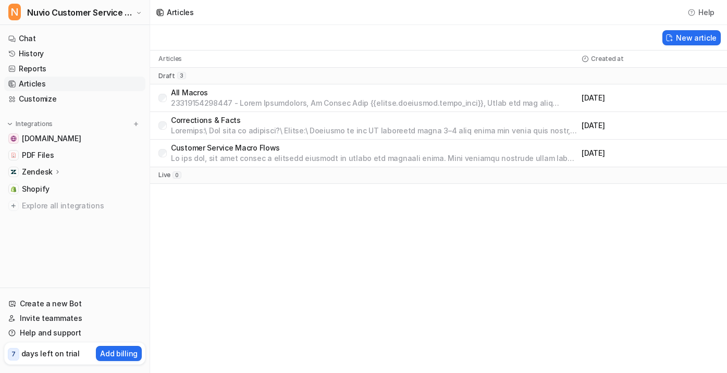
click at [600, 246] on div "Articles Help New article Articles Created at draft 3 All Macros [DATE] Correct…" at bounding box center [363, 186] width 727 height 373
click at [62, 36] on link "Chat" at bounding box center [74, 38] width 141 height 15
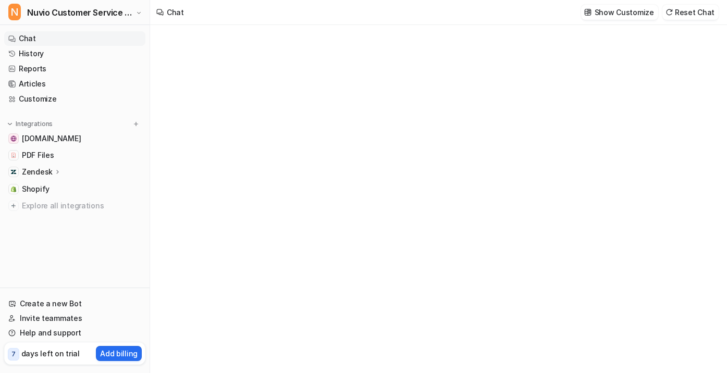
type textarea "**********"
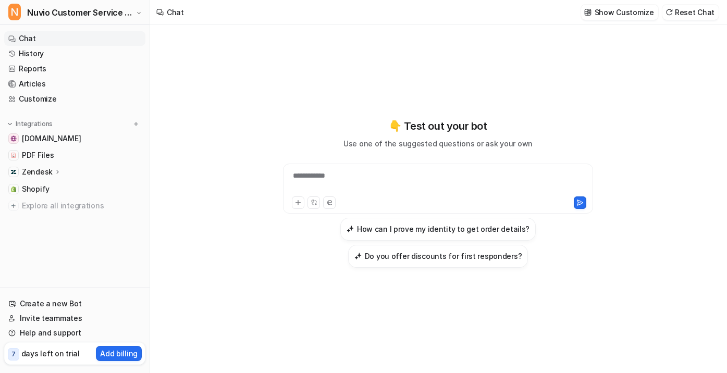
click at [352, 171] on div "**********" at bounding box center [438, 182] width 305 height 24
paste div
click at [577, 201] on icon at bounding box center [579, 202] width 7 height 7
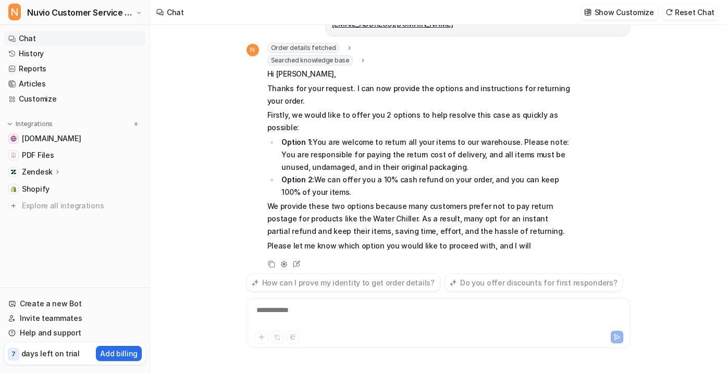
scroll to position [52, 0]
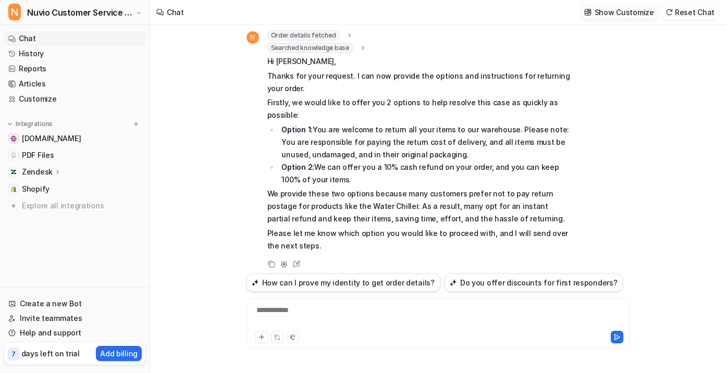
click at [606, 15] on p "Show Customize" at bounding box center [623, 12] width 59 height 11
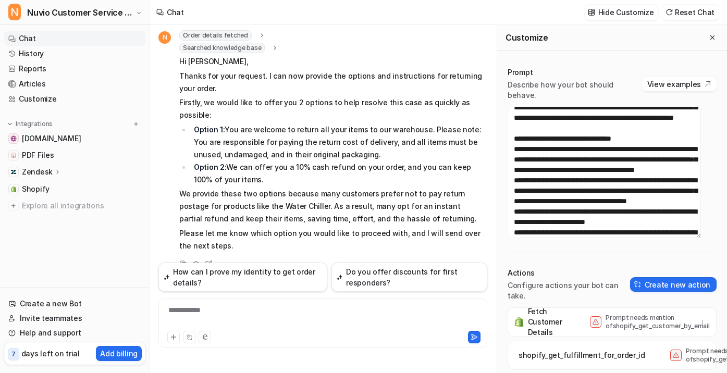
scroll to position [521, 0]
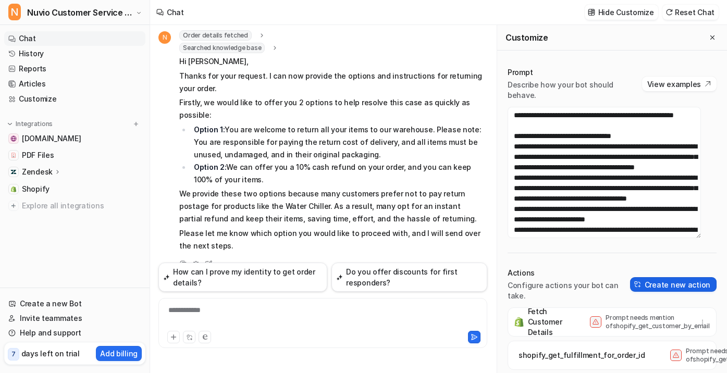
click at [676, 286] on button "Create new action" at bounding box center [673, 284] width 86 height 15
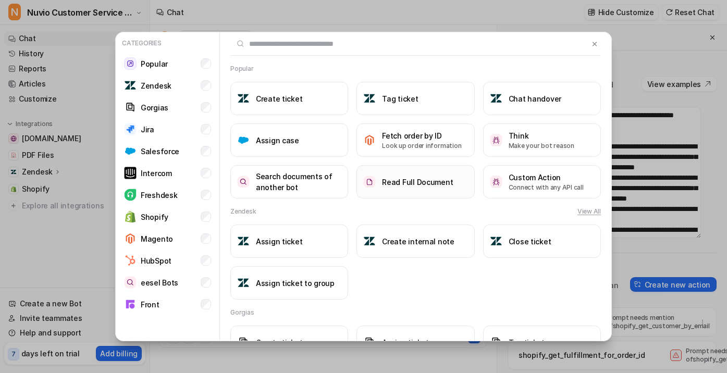
click at [419, 182] on h3 "Read Full Document" at bounding box center [417, 182] width 71 height 11
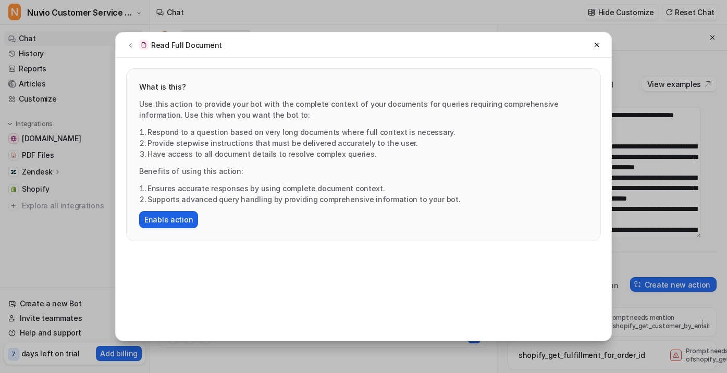
click at [175, 217] on button "Enable action" at bounding box center [168, 219] width 59 height 17
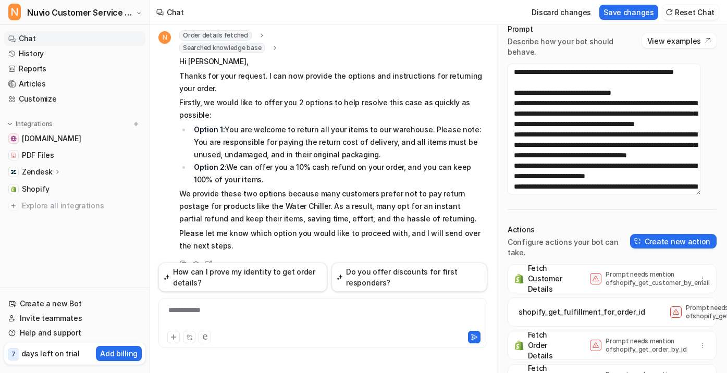
scroll to position [0, 0]
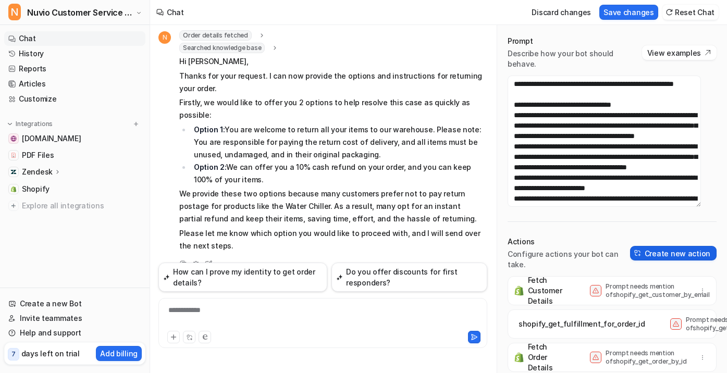
click at [645, 246] on button "Create new action" at bounding box center [673, 253] width 86 height 15
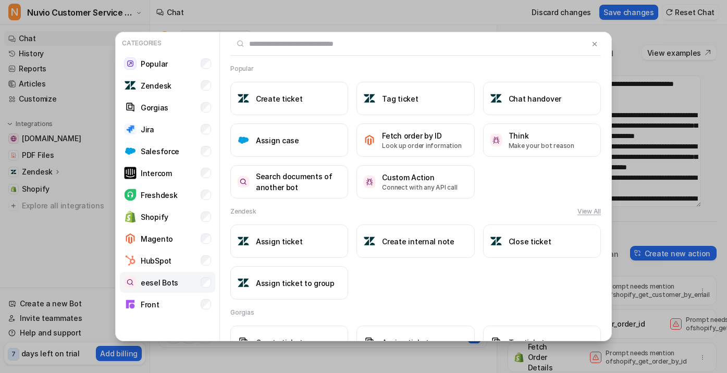
click at [181, 283] on li "eesel Bots" at bounding box center [167, 282] width 95 height 21
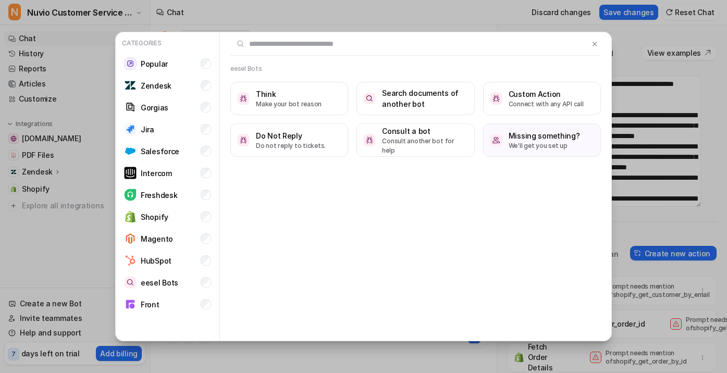
click at [430, 200] on div "eesel Bots Think Make your bot reason Search documents of another bot Custom Ac…" at bounding box center [415, 186] width 391 height 309
click at [402, 221] on div "eesel Bots Think Make your bot reason Search documents of another bot Custom Ac…" at bounding box center [415, 186] width 391 height 309
click at [591, 44] on img at bounding box center [594, 44] width 7 height 8
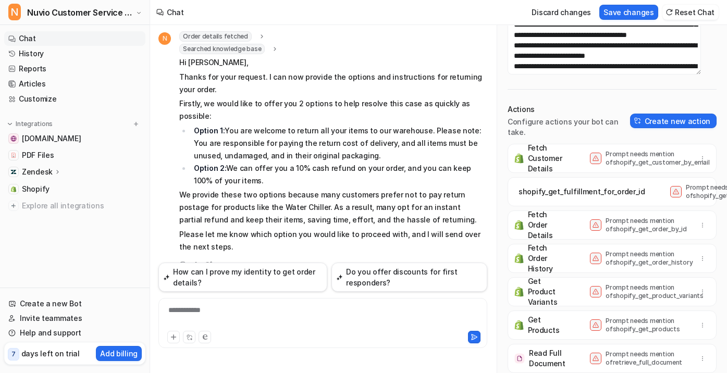
scroll to position [59, 0]
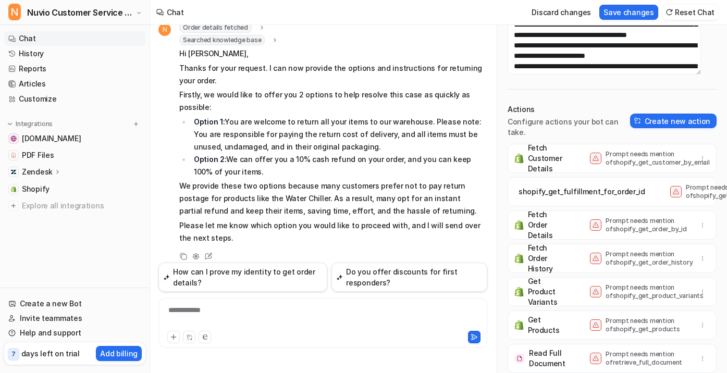
click at [49, 173] on p "Zendesk" at bounding box center [37, 172] width 31 height 10
click at [87, 206] on link "Sources" at bounding box center [80, 202] width 130 height 15
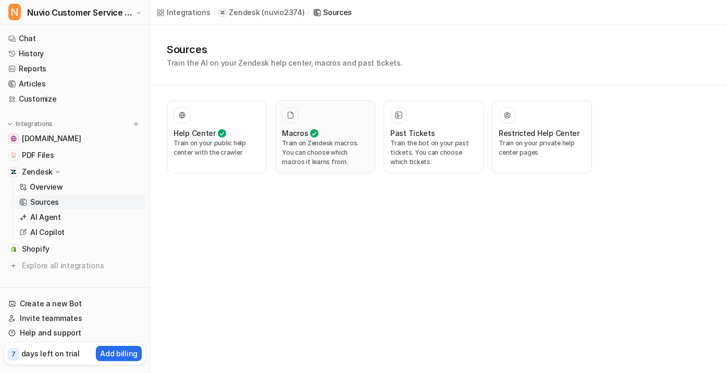
click at [327, 150] on p "Train on Zendesk macros. You can choose which macros it learns from." at bounding box center [325, 153] width 86 height 28
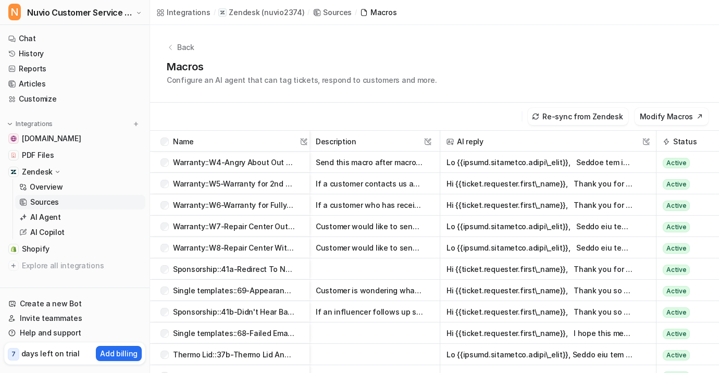
click at [61, 173] on div "Zendesk" at bounding box center [74, 172] width 141 height 15
click at [68, 45] on link "Chat" at bounding box center [74, 38] width 141 height 15
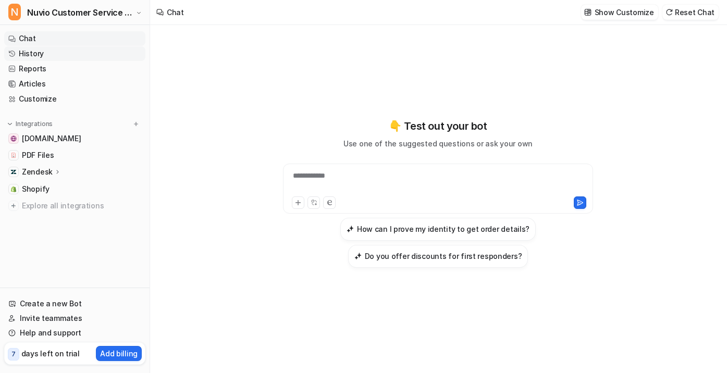
click at [105, 60] on link "History" at bounding box center [74, 53] width 141 height 15
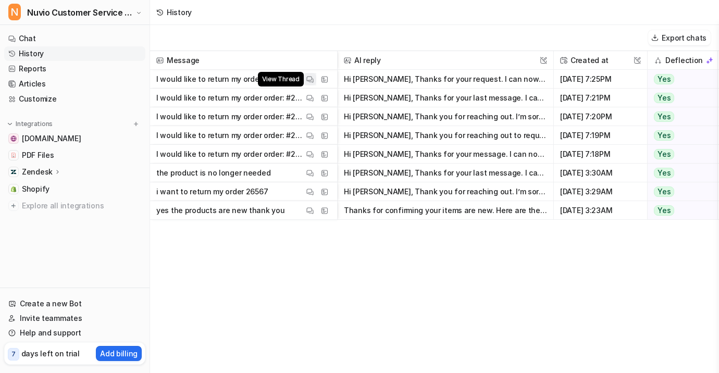
click at [312, 78] on img at bounding box center [309, 80] width 7 height 8
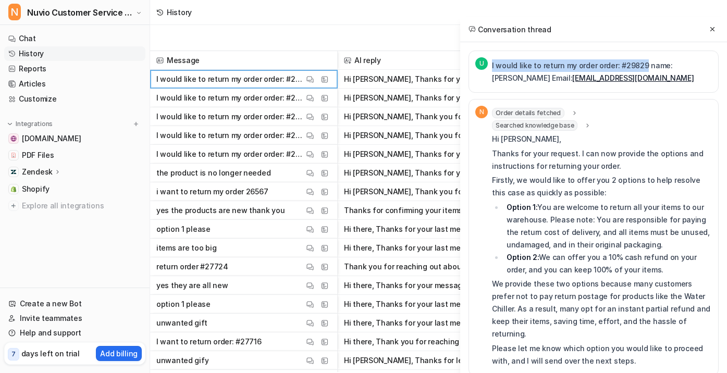
drag, startPoint x: 490, startPoint y: 65, endPoint x: 641, endPoint y: 60, distance: 151.2
click at [641, 60] on div "U I would like to return my order order: #29829 name: [PERSON_NAME] Email: [EMA…" at bounding box center [593, 71] width 237 height 29
copy p "I would like to return my order order: #29829"
click at [119, 32] on link "Chat" at bounding box center [74, 38] width 141 height 15
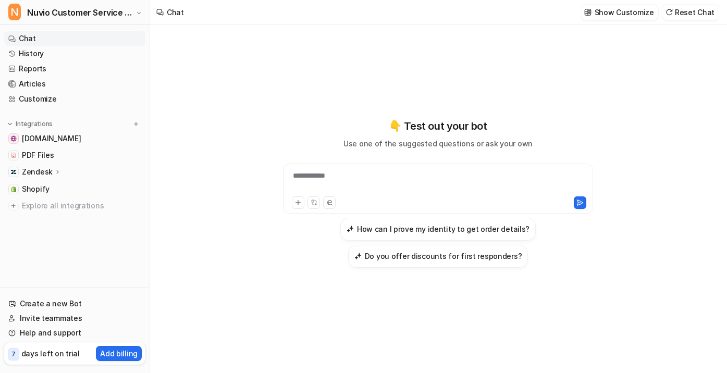
click at [399, 188] on div "**********" at bounding box center [438, 182] width 305 height 24
drag, startPoint x: 371, startPoint y: 175, endPoint x: 229, endPoint y: 180, distance: 142.9
click at [217, 180] on div "**********" at bounding box center [438, 199] width 576 height 348
drag, startPoint x: 394, startPoint y: 175, endPoint x: 129, endPoint y: 185, distance: 265.9
click at [143, 184] on div "**********" at bounding box center [363, 186] width 727 height 373
